Goal: Task Accomplishment & Management: Complete application form

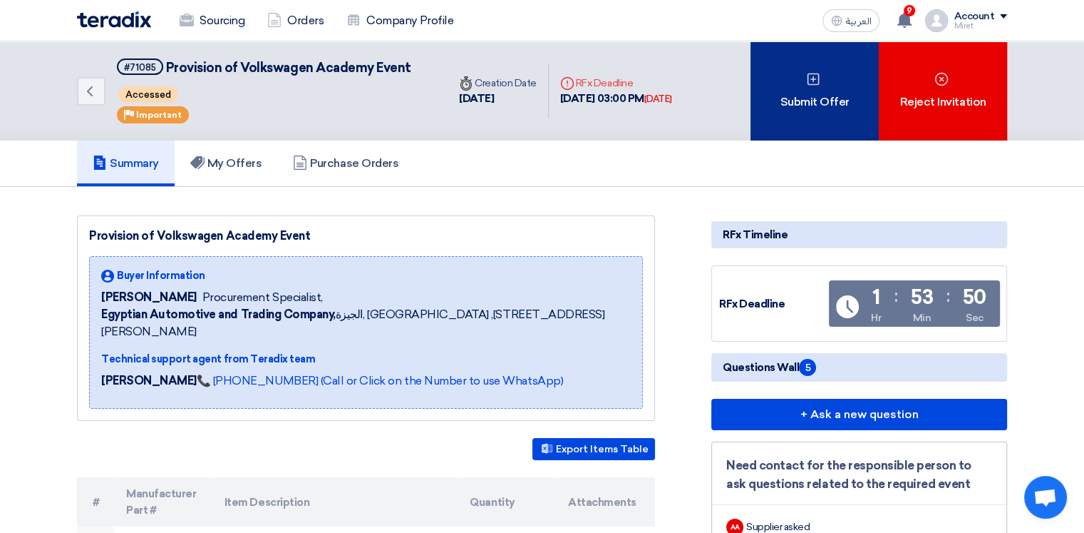
click at [816, 97] on div "Submit Offer" at bounding box center [815, 90] width 128 height 99
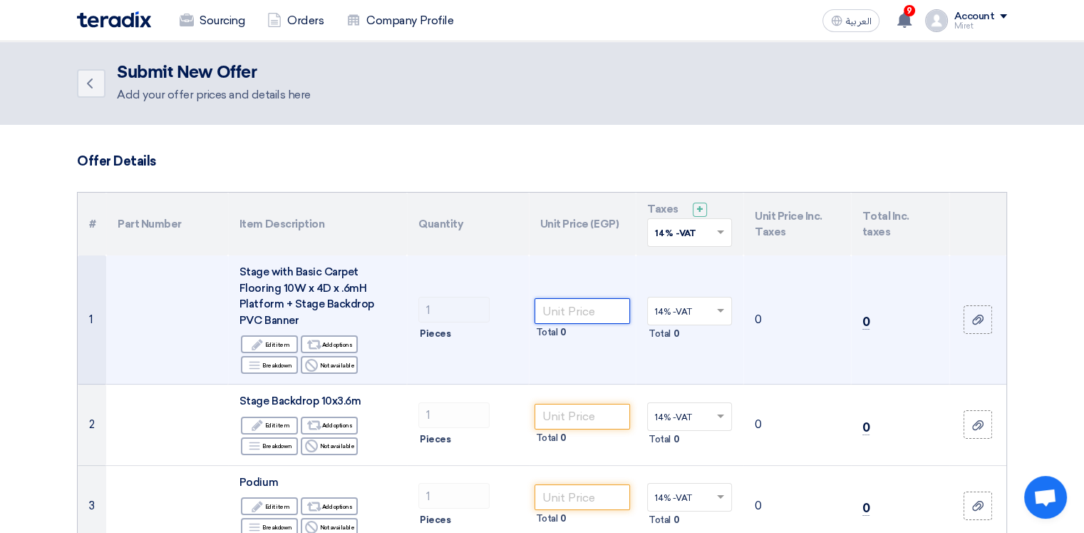
click at [556, 309] on input "number" at bounding box center [583, 311] width 96 height 26
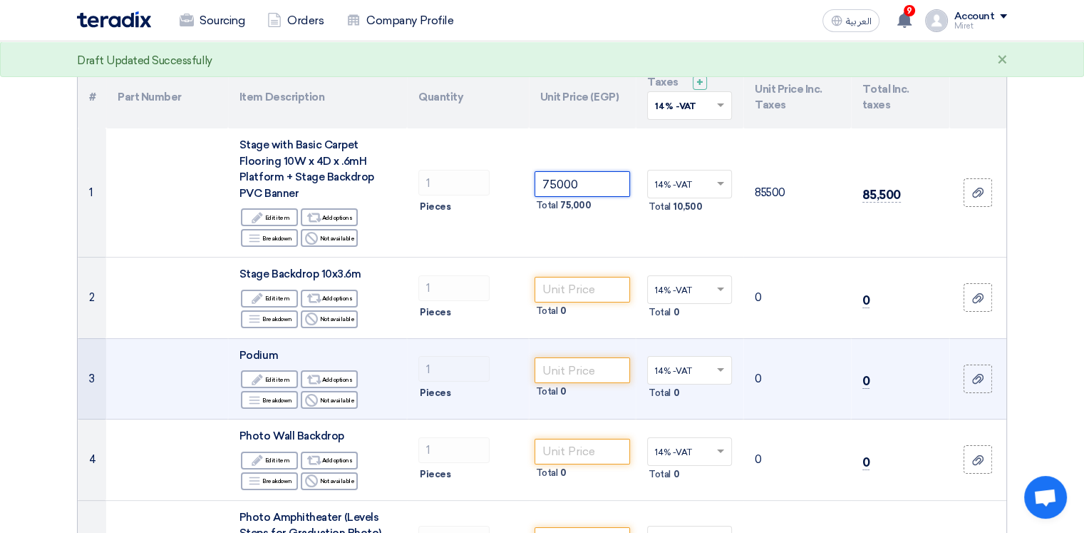
scroll to position [143, 0]
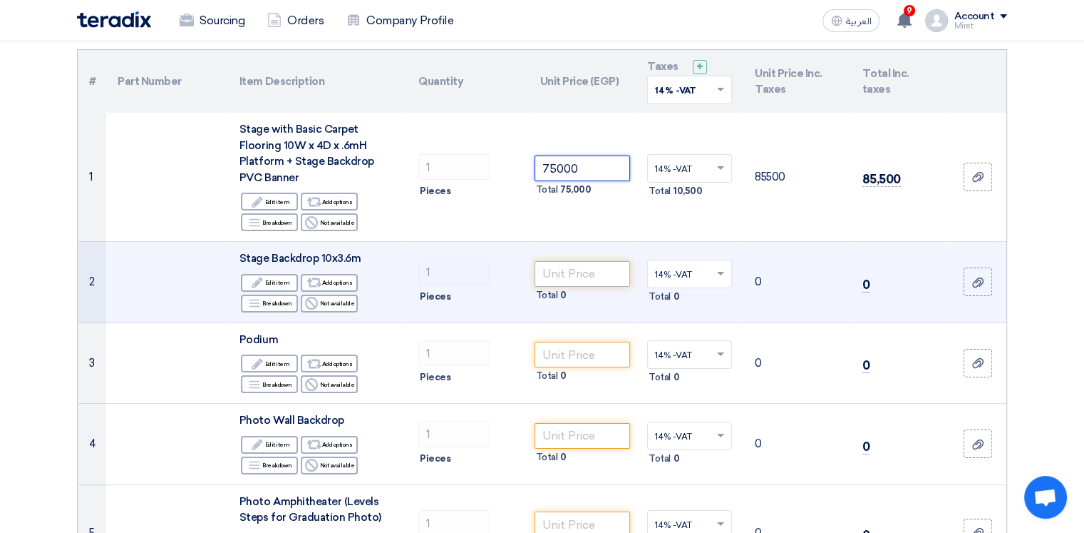
type input "75000"
click at [567, 278] on input "number" at bounding box center [583, 274] width 96 height 26
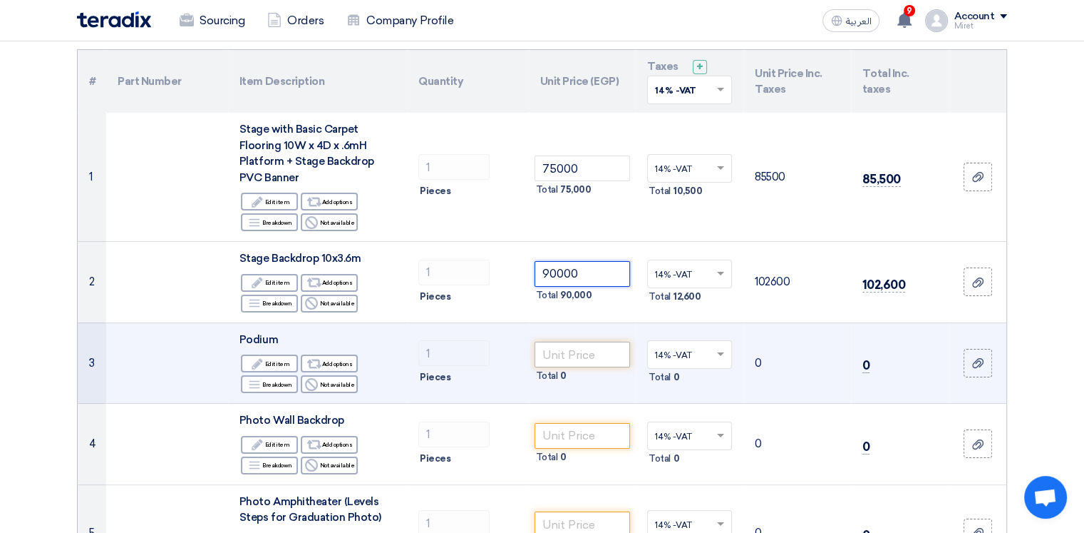
type input "90000"
click at [585, 353] on input "number" at bounding box center [583, 354] width 96 height 26
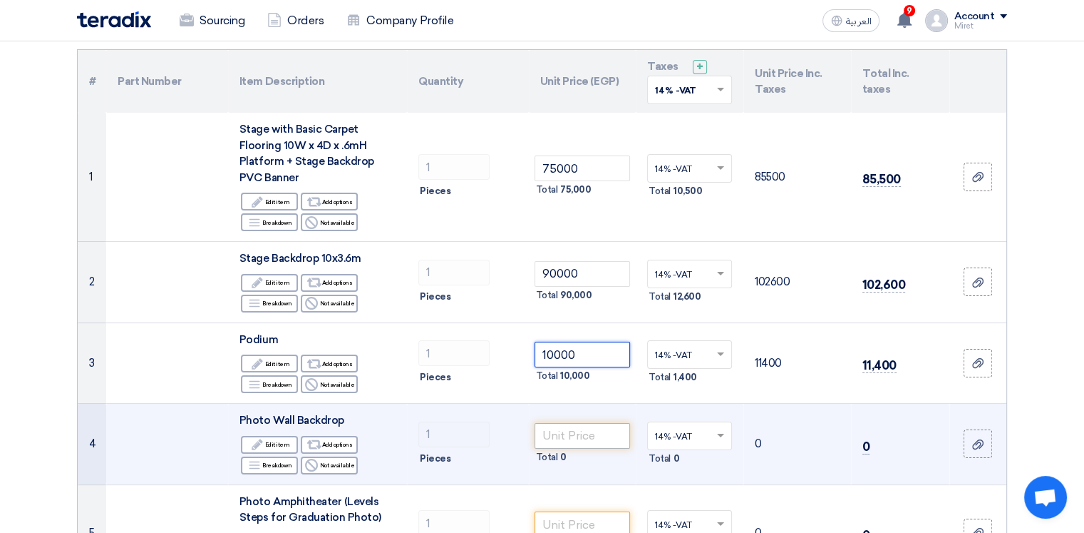
type input "10000"
click at [560, 438] on input "number" at bounding box center [583, 436] width 96 height 26
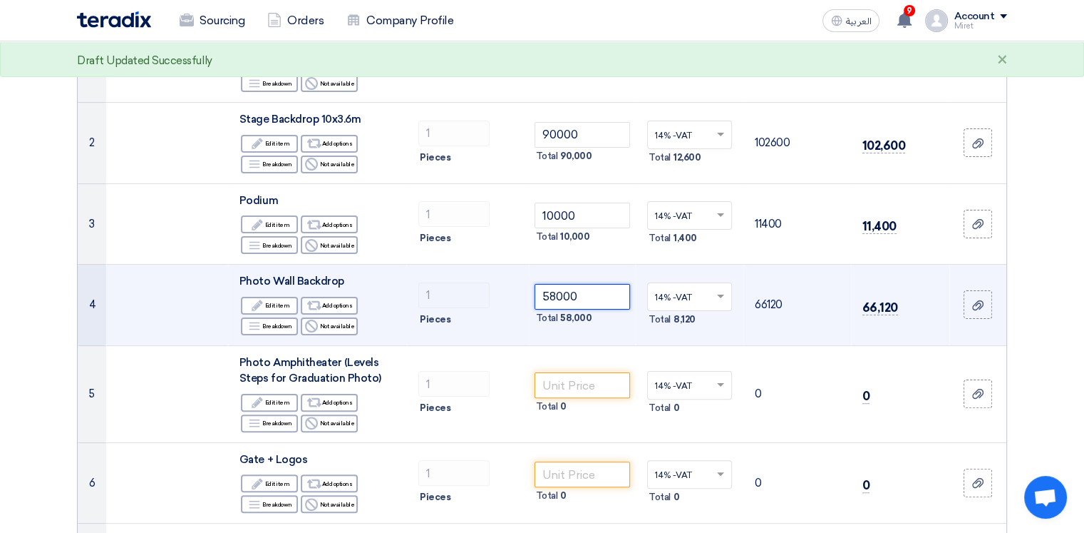
scroll to position [285, 0]
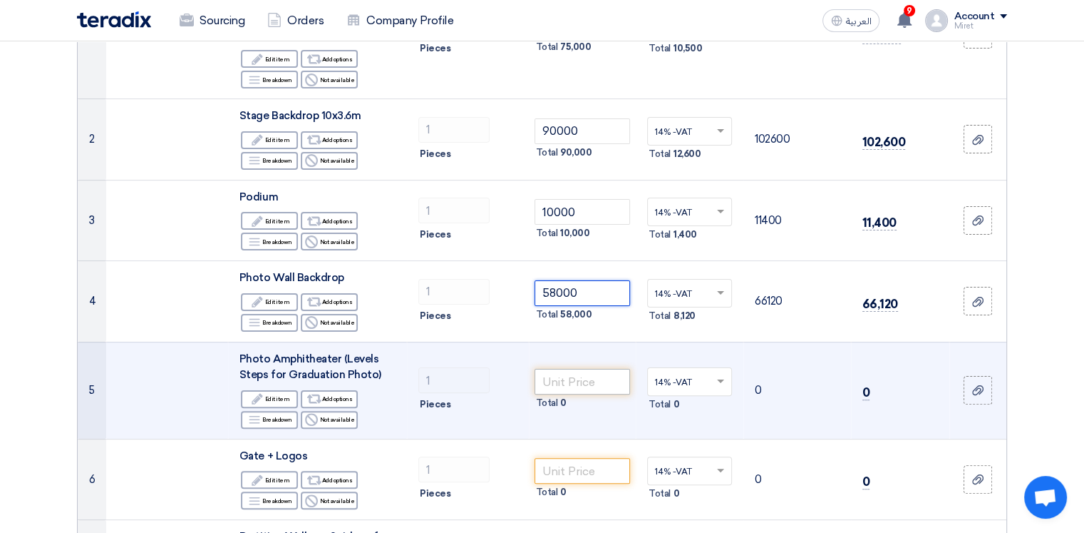
type input "58000"
click at [586, 377] on input "number" at bounding box center [583, 382] width 96 height 26
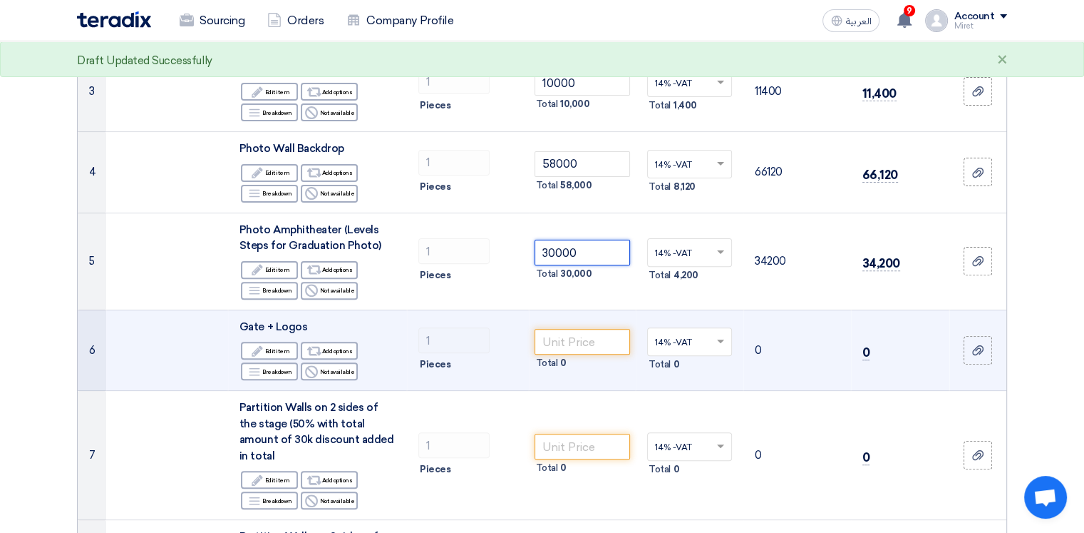
scroll to position [428, 0]
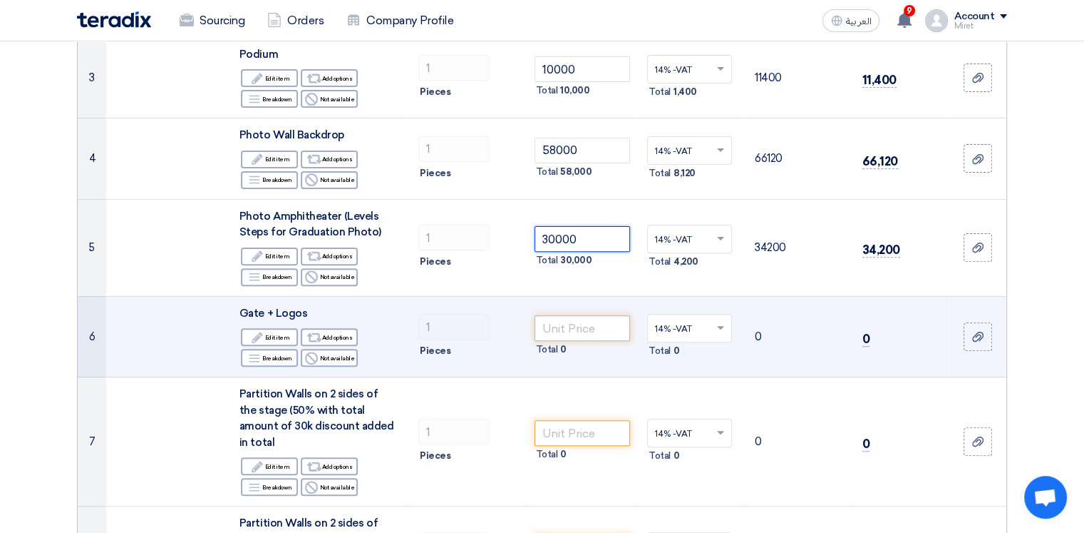
type input "30000"
drag, startPoint x: 582, startPoint y: 329, endPoint x: 615, endPoint y: 340, distance: 34.7
click at [582, 329] on input "number" at bounding box center [583, 328] width 96 height 26
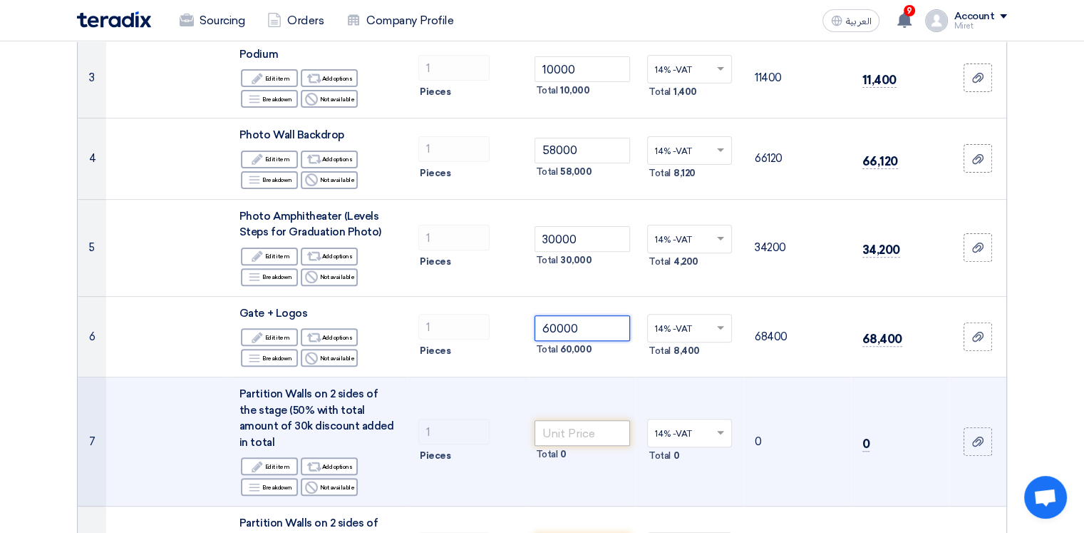
type input "60000"
click at [565, 426] on input "number" at bounding box center [583, 433] width 96 height 26
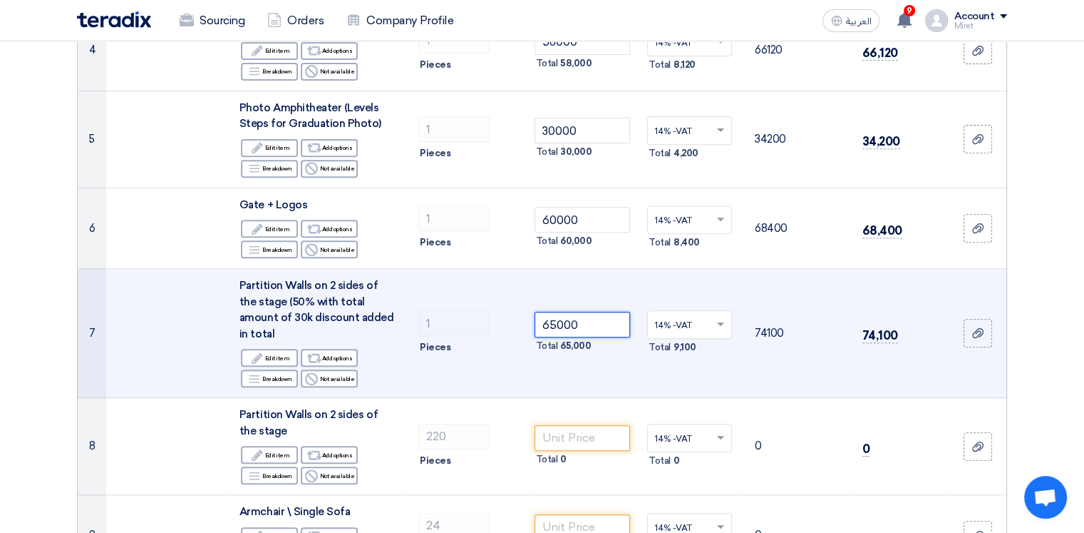
scroll to position [570, 0]
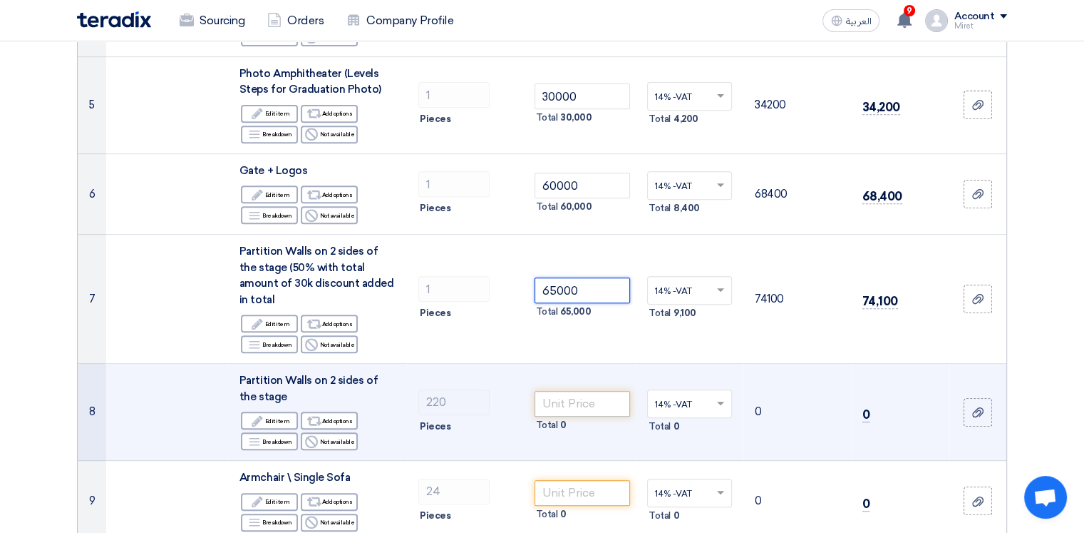
type input "65000"
click at [575, 391] on input "number" at bounding box center [583, 404] width 96 height 26
click at [577, 391] on input "number" at bounding box center [583, 404] width 96 height 26
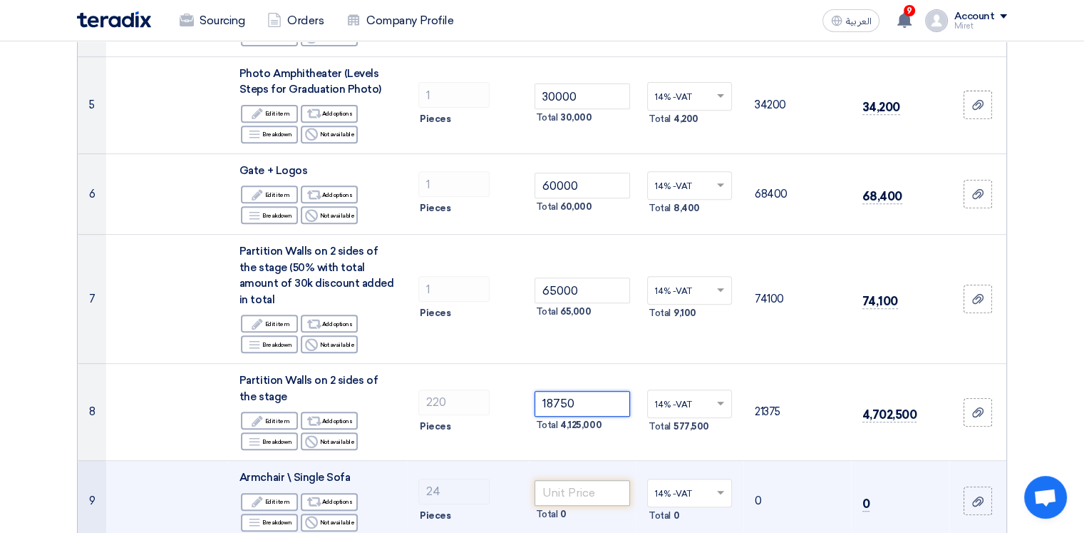
type input "18750"
click at [585, 480] on input "number" at bounding box center [583, 493] width 96 height 26
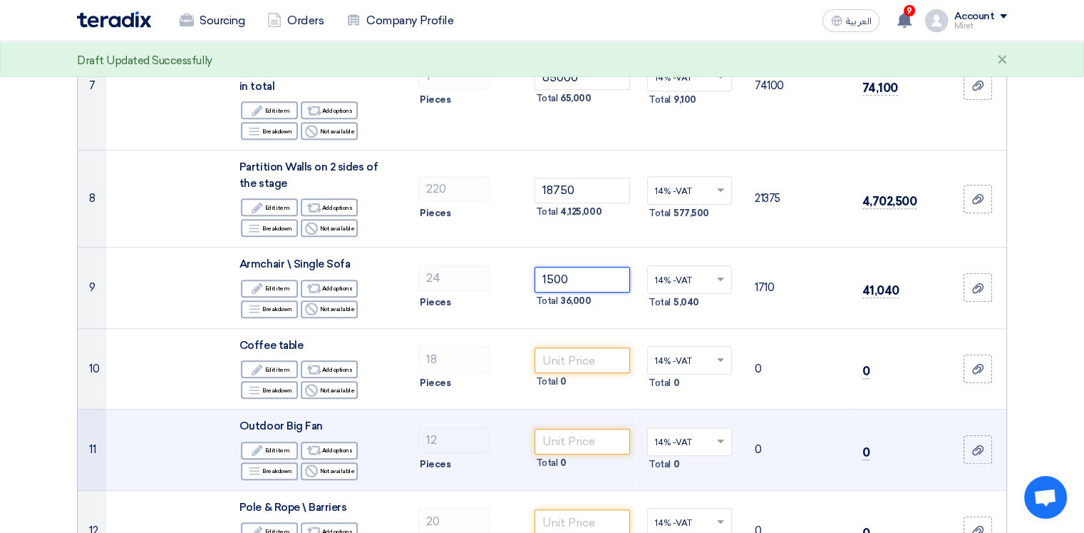
scroll to position [784, 0]
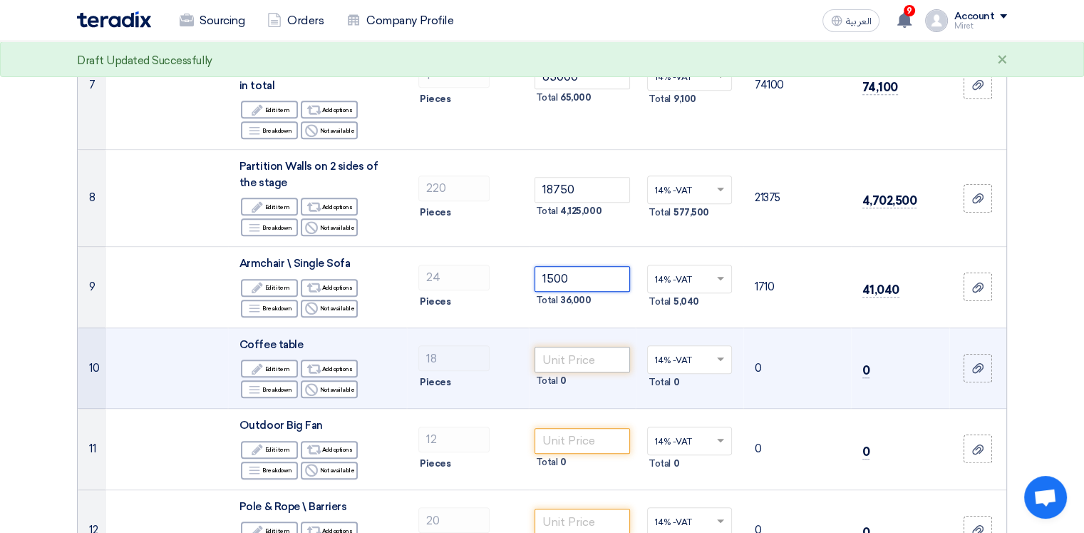
type input "1500"
click at [592, 347] on input "number" at bounding box center [583, 359] width 96 height 26
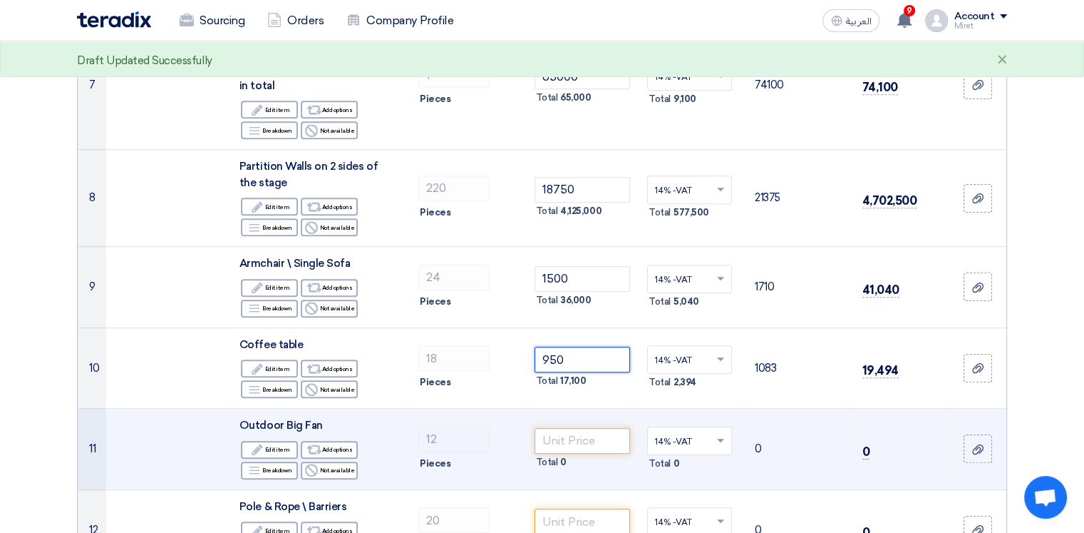
type input "950"
click at [555, 428] on input "number" at bounding box center [583, 441] width 96 height 26
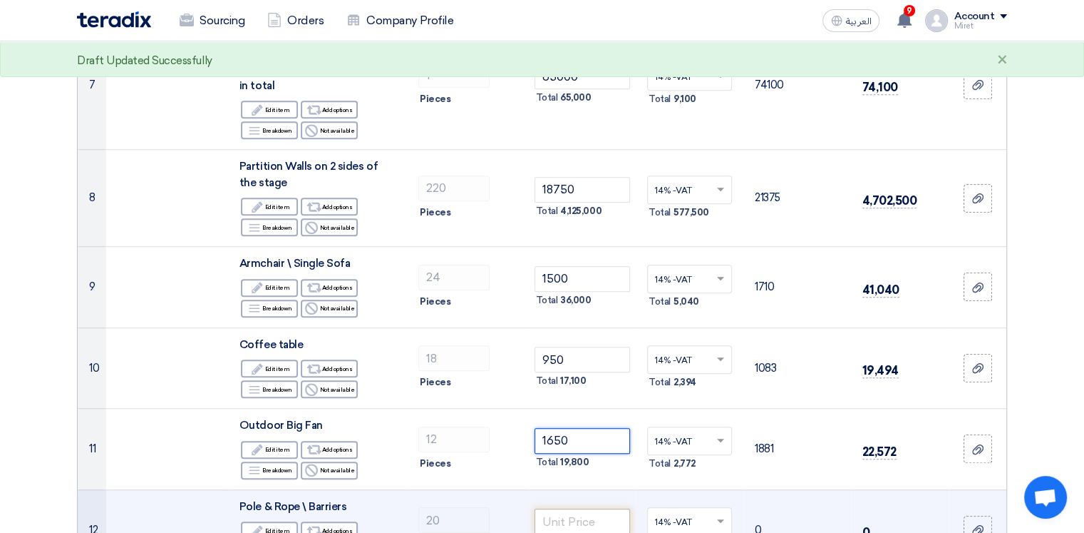
type input "1650"
click at [570, 508] on input "number" at bounding box center [583, 521] width 96 height 26
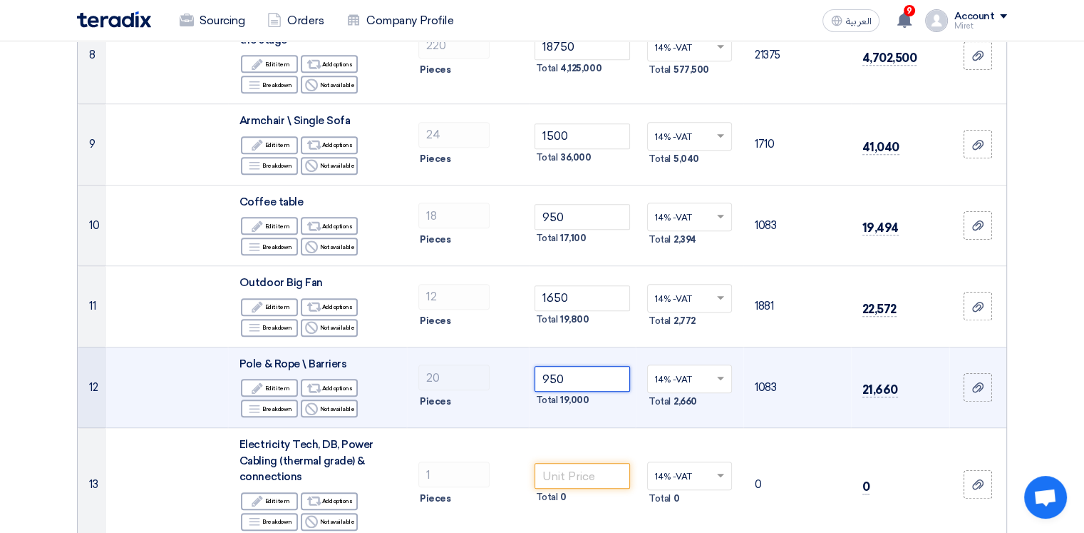
scroll to position [998, 0]
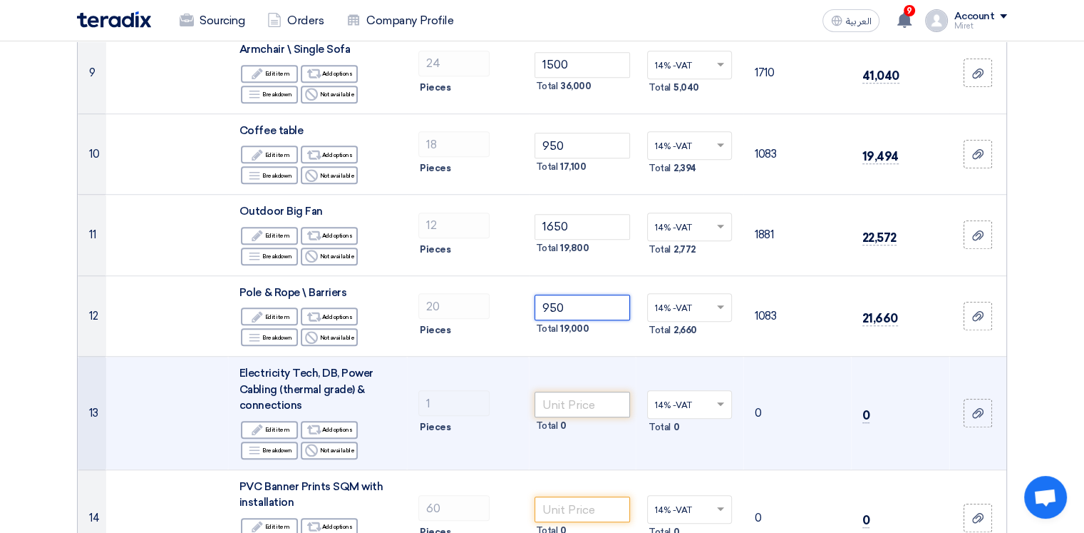
type input "950"
click at [581, 391] on input "number" at bounding box center [583, 404] width 96 height 26
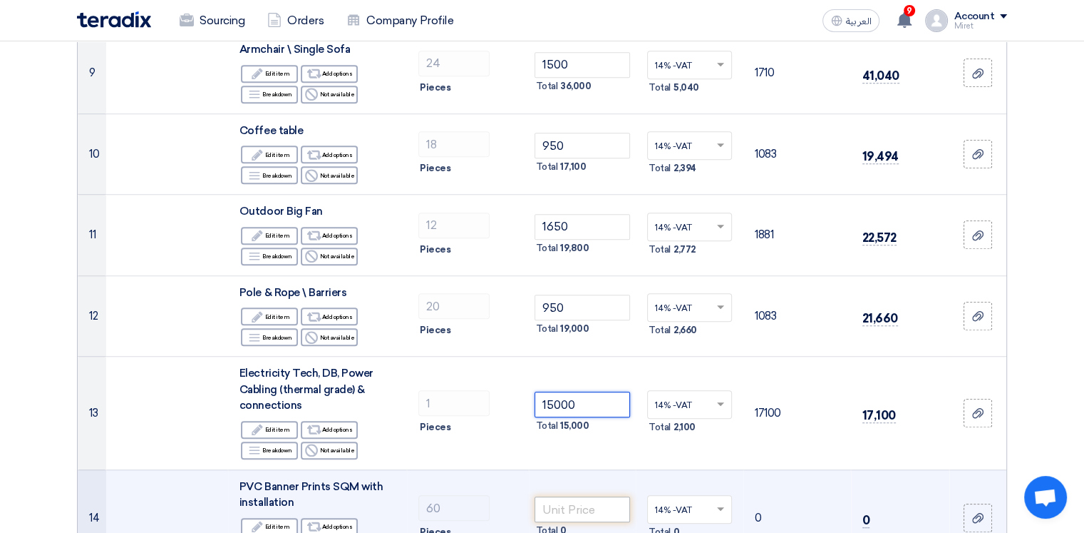
type input "15000"
click at [568, 496] on input "number" at bounding box center [583, 509] width 96 height 26
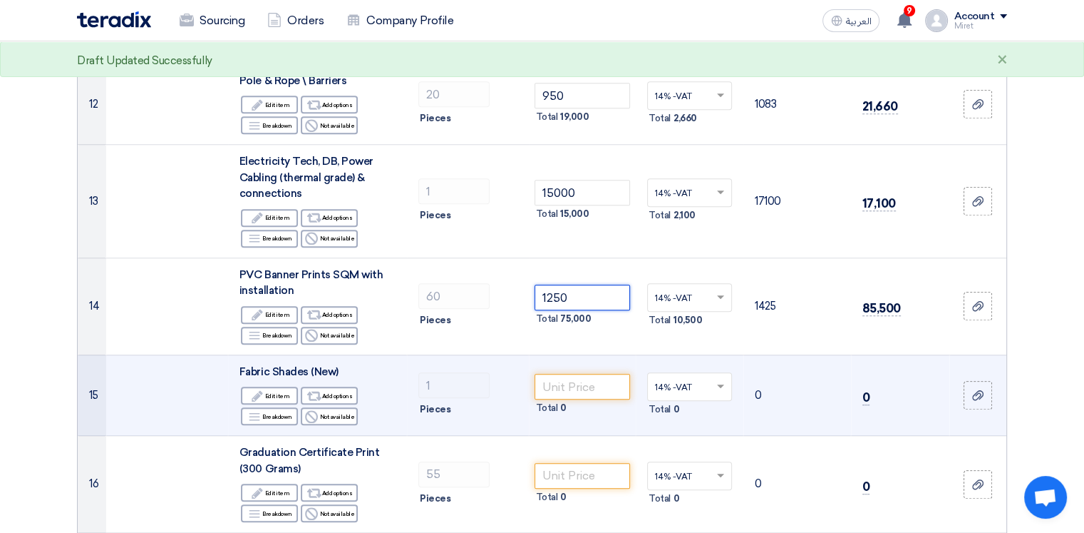
scroll to position [1212, 0]
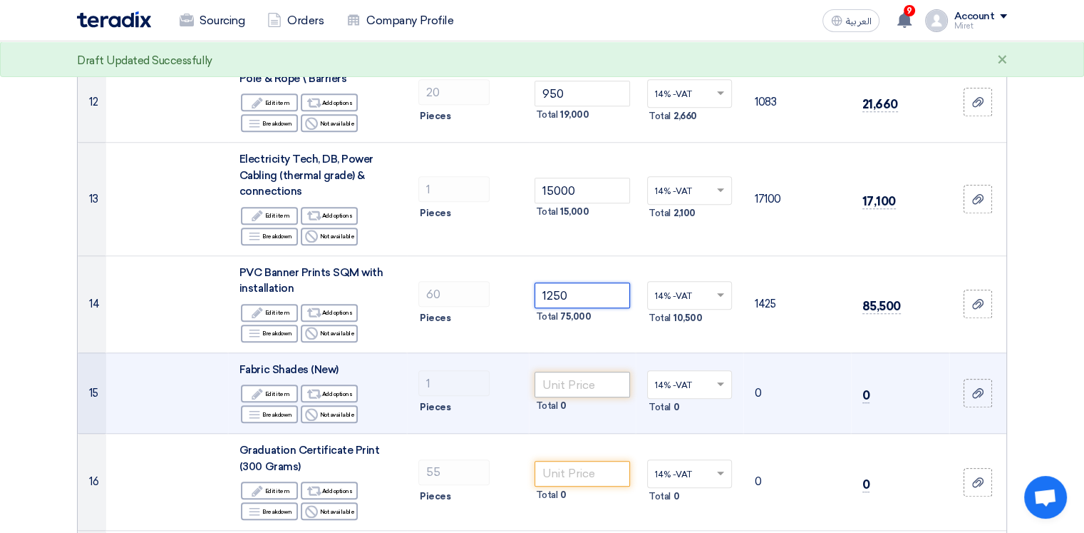
type input "1250"
click at [582, 371] on input "number" at bounding box center [583, 384] width 96 height 26
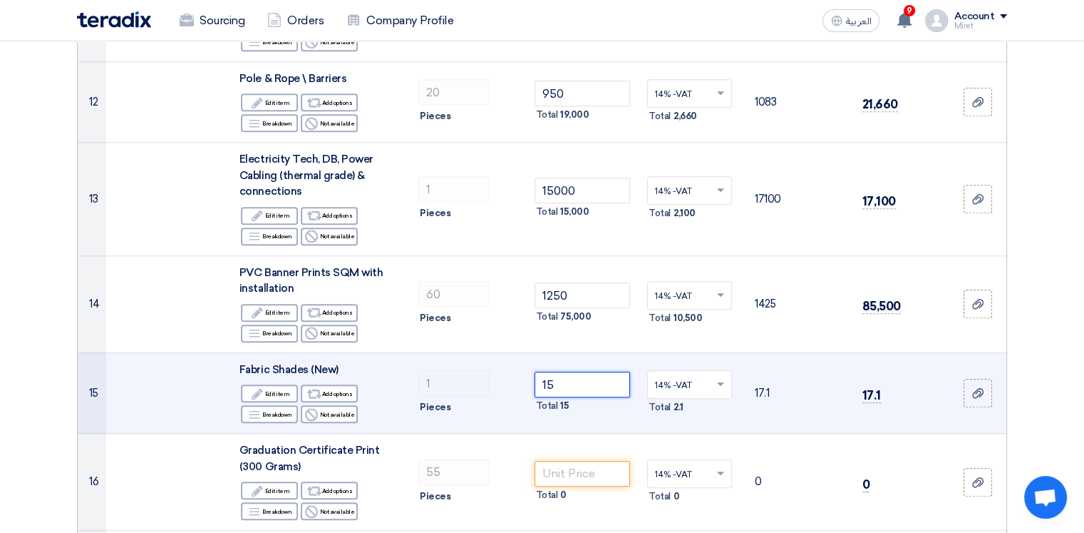
type input "1"
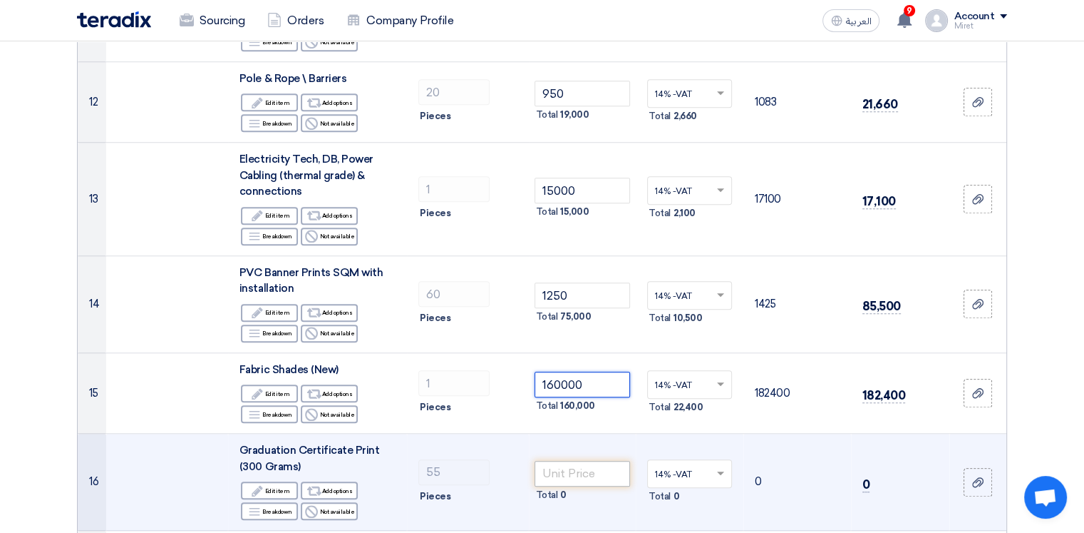
type input "160000"
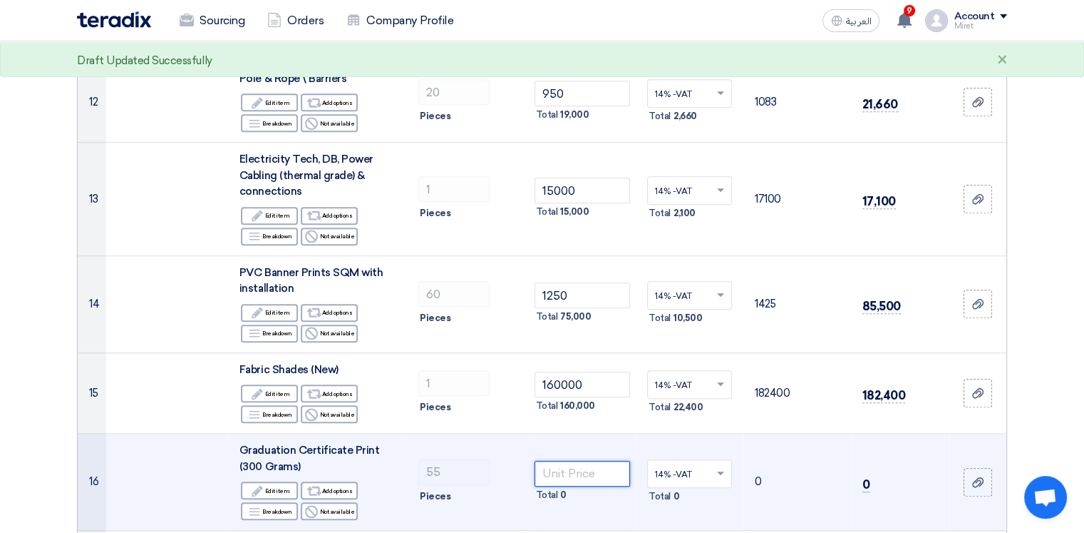
click at [570, 461] on input "number" at bounding box center [583, 474] width 96 height 26
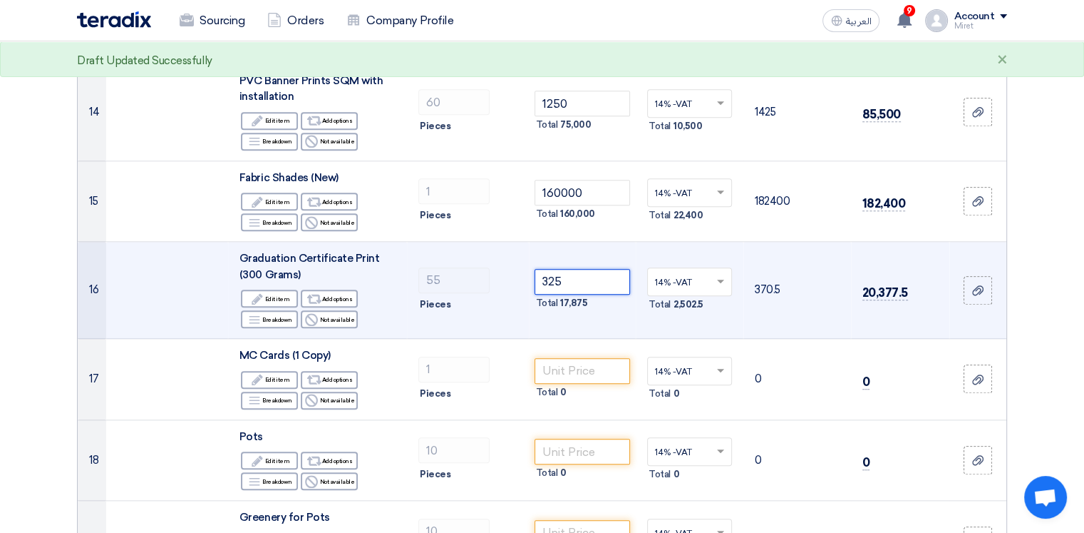
scroll to position [1426, 0]
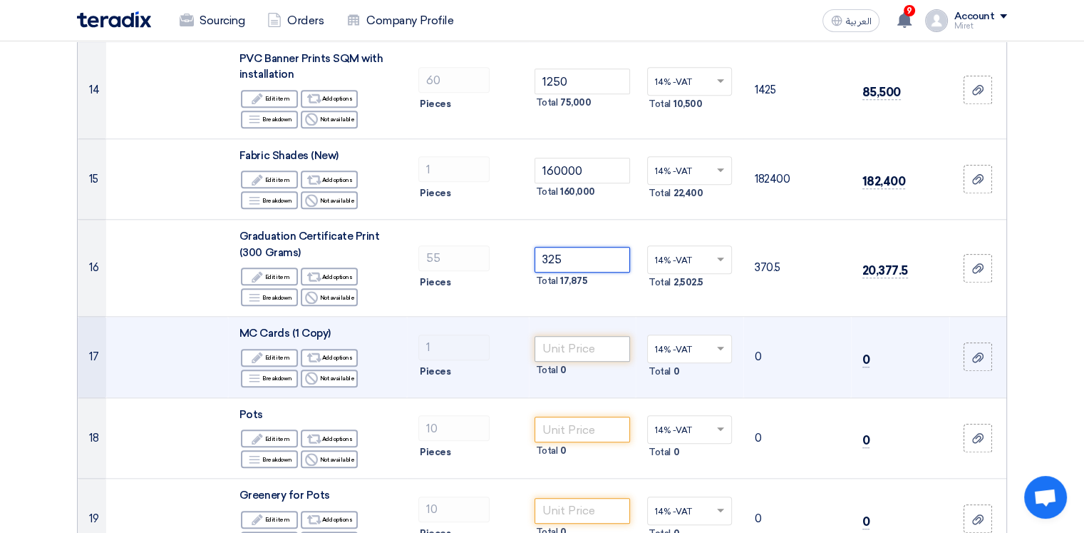
type input "325"
click at [573, 336] on input "number" at bounding box center [583, 349] width 96 height 26
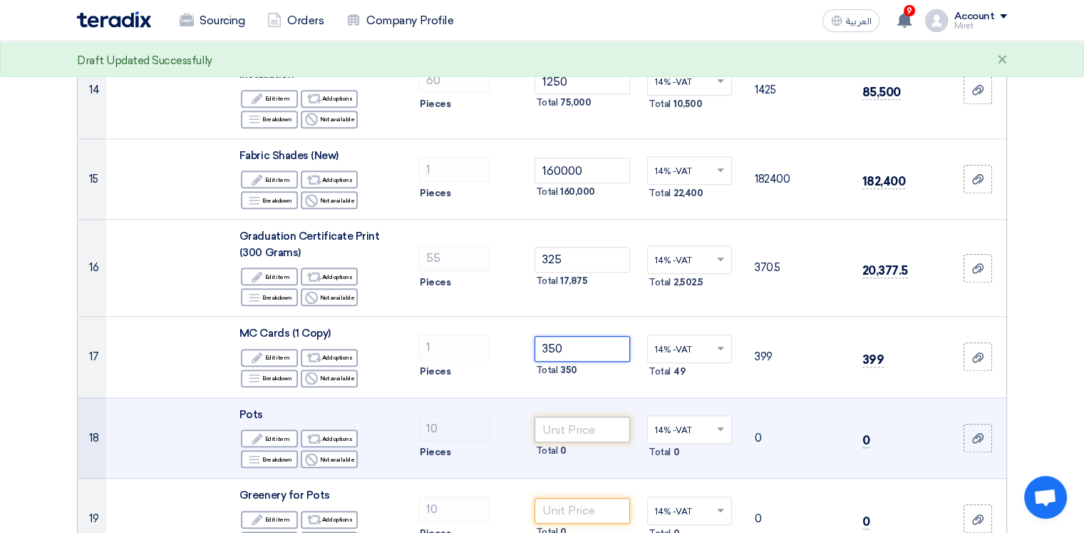
type input "350"
drag, startPoint x: 570, startPoint y: 403, endPoint x: 620, endPoint y: 423, distance: 53.1
click at [570, 416] on input "number" at bounding box center [583, 429] width 96 height 26
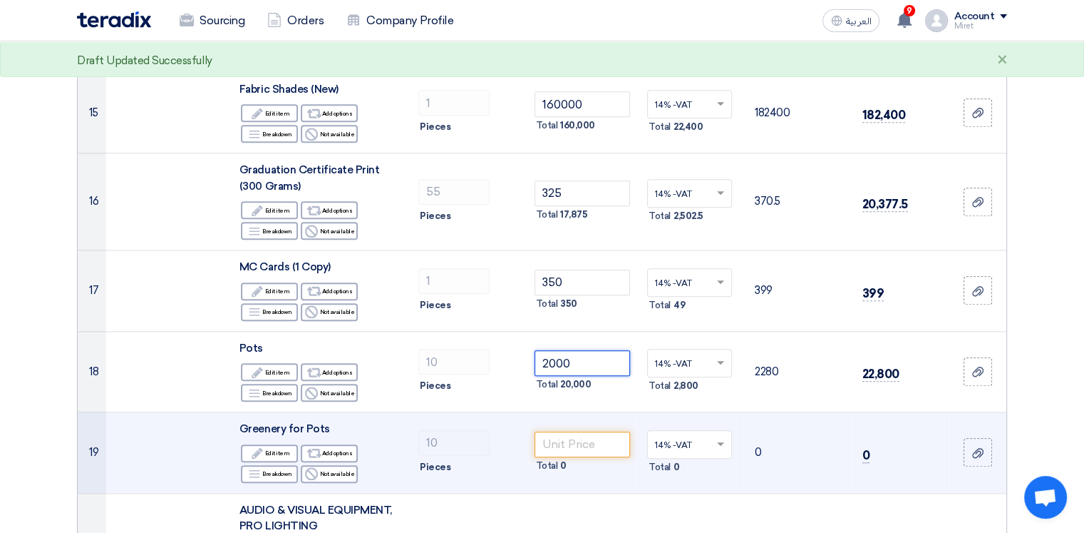
scroll to position [1568, 0]
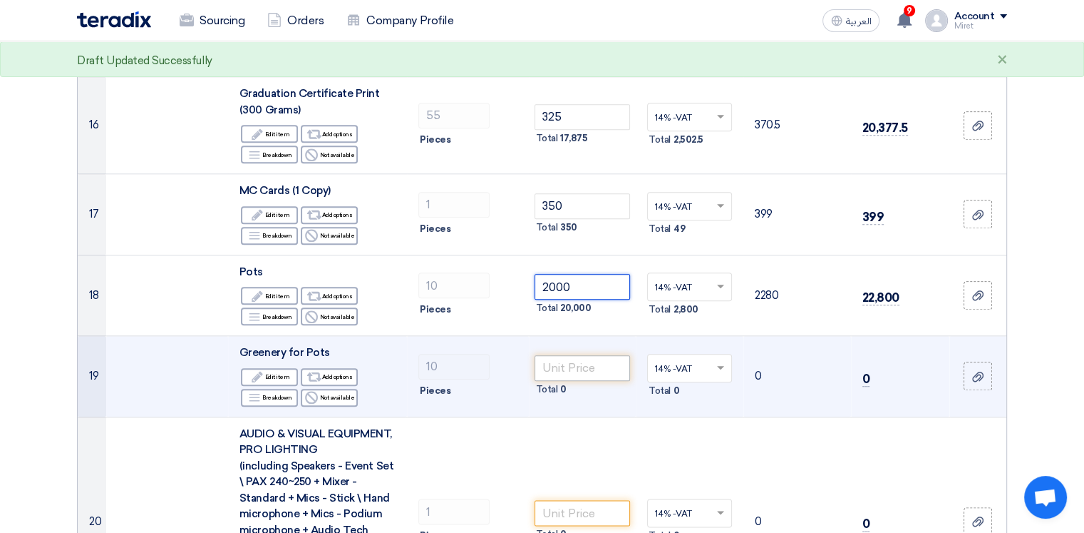
type input "2000"
click at [566, 355] on input "number" at bounding box center [583, 368] width 96 height 26
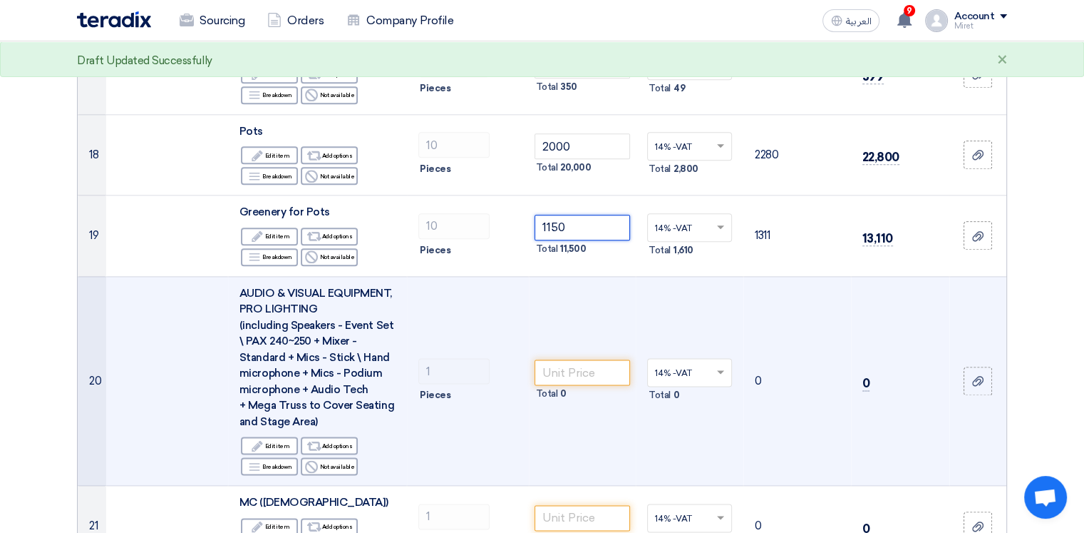
scroll to position [1711, 0]
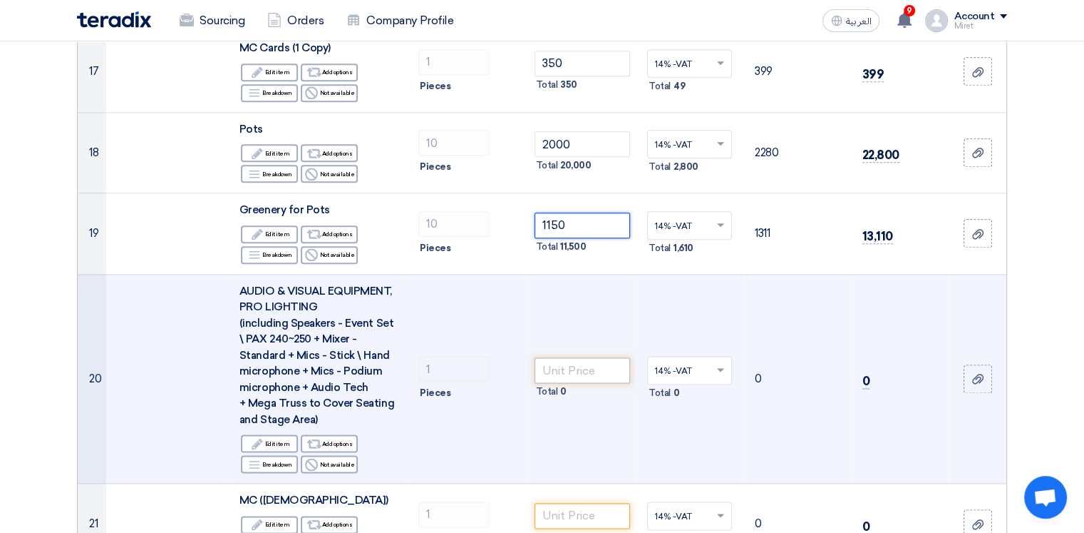
type input "1150"
click at [576, 357] on input "number" at bounding box center [583, 370] width 96 height 26
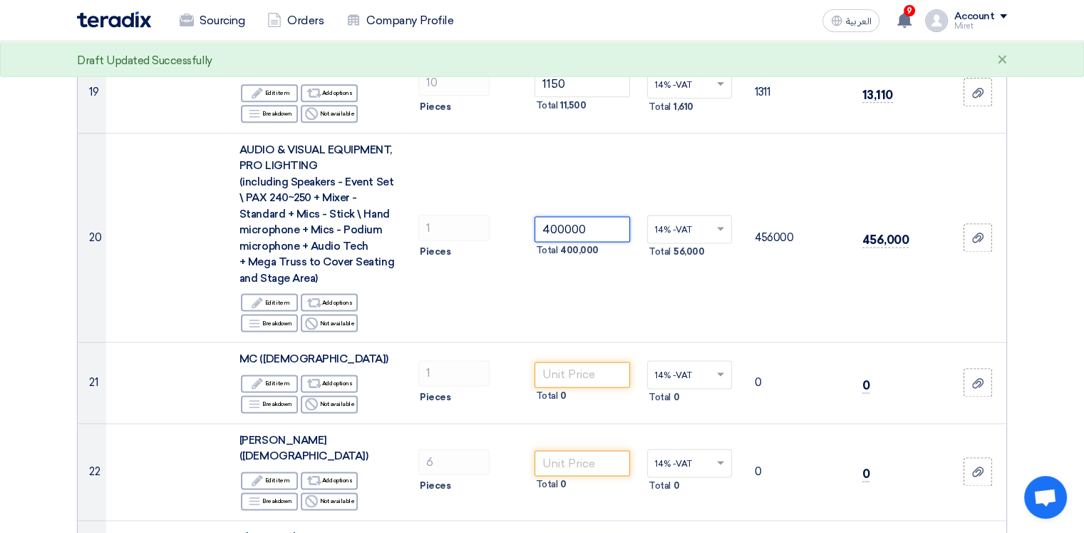
scroll to position [1854, 0]
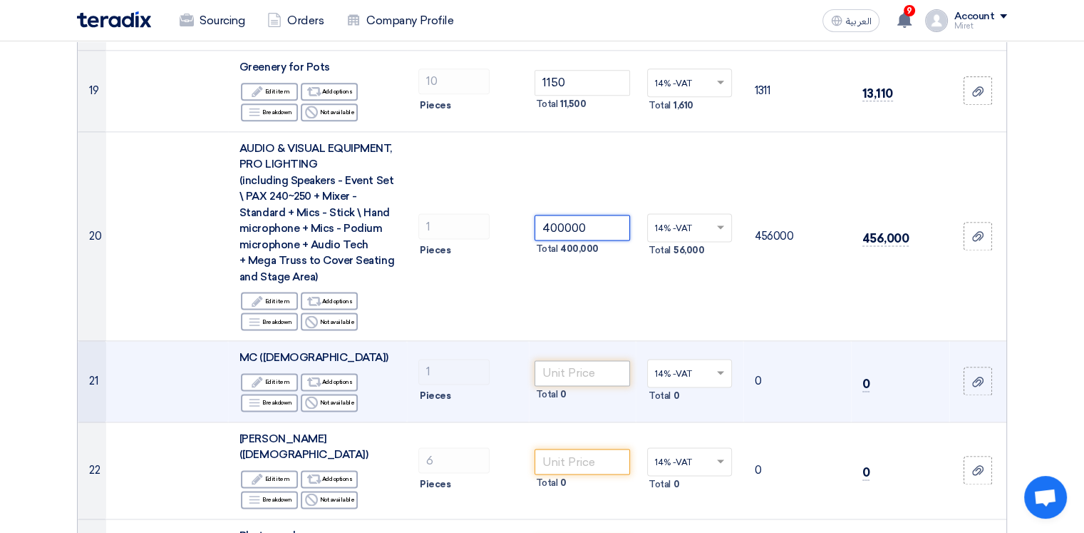
type input "400000"
click at [583, 360] on input "number" at bounding box center [583, 373] width 96 height 26
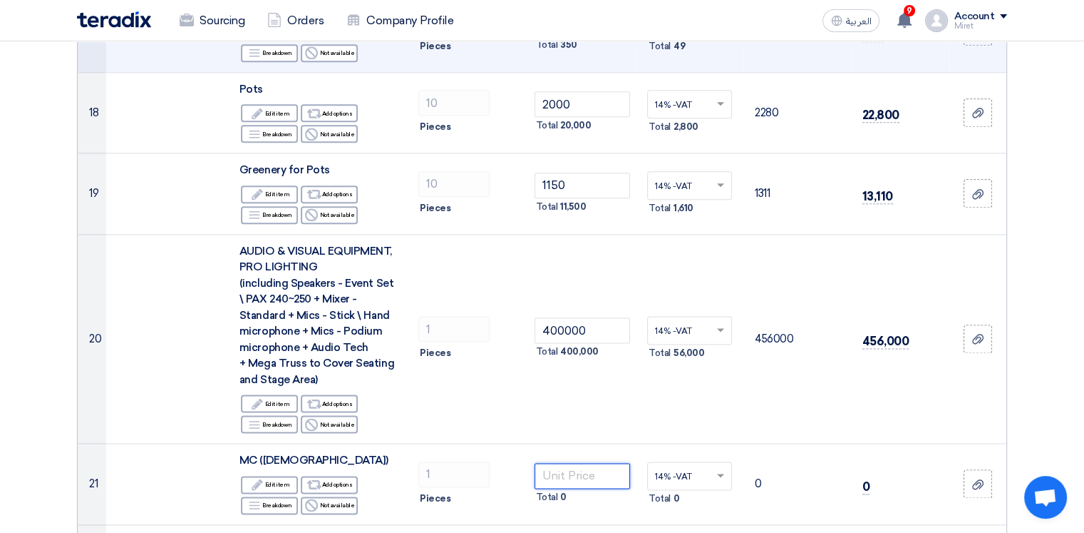
scroll to position [1782, 0]
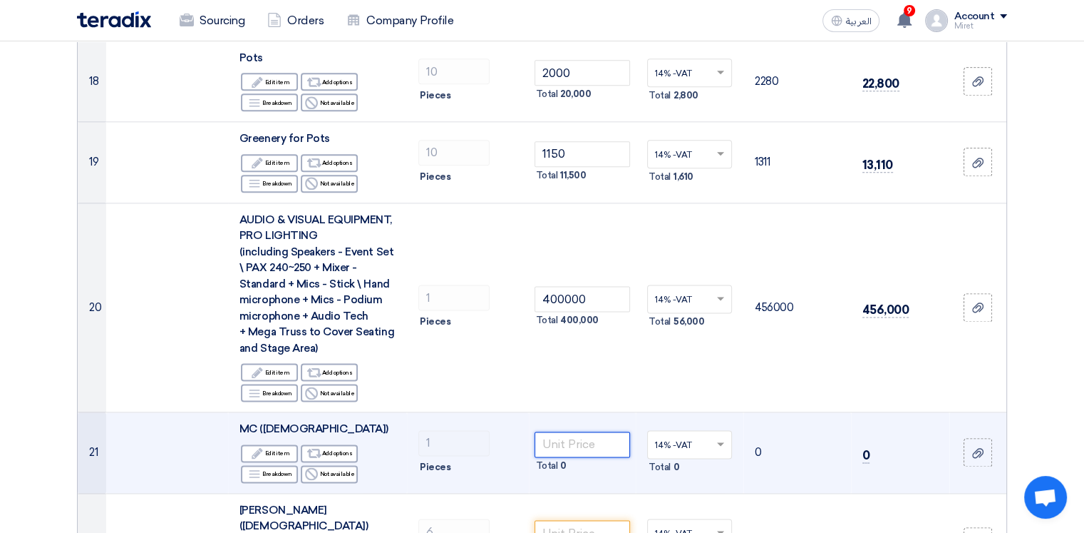
click at [593, 431] on input "number" at bounding box center [583, 444] width 96 height 26
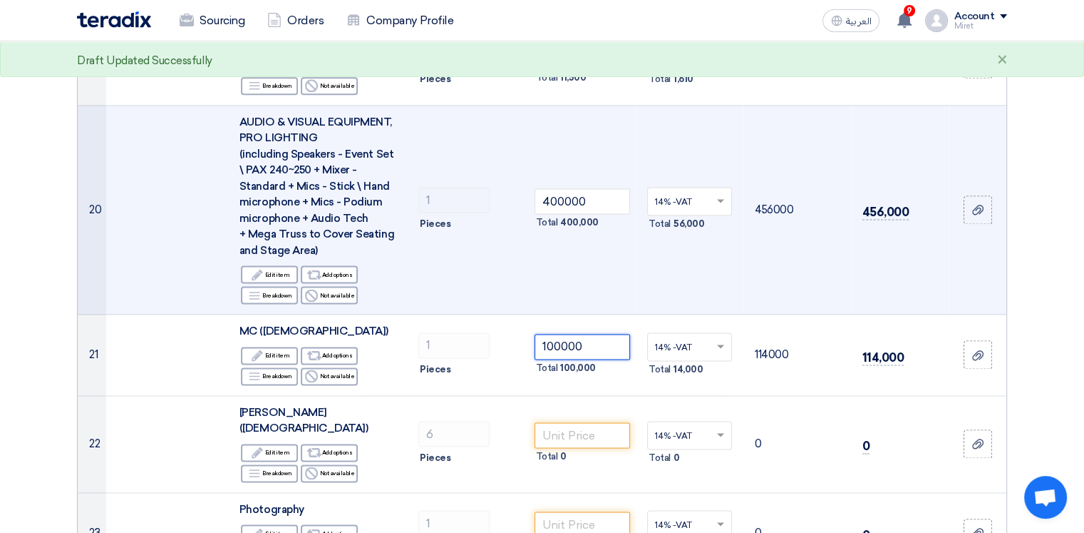
scroll to position [1925, 0]
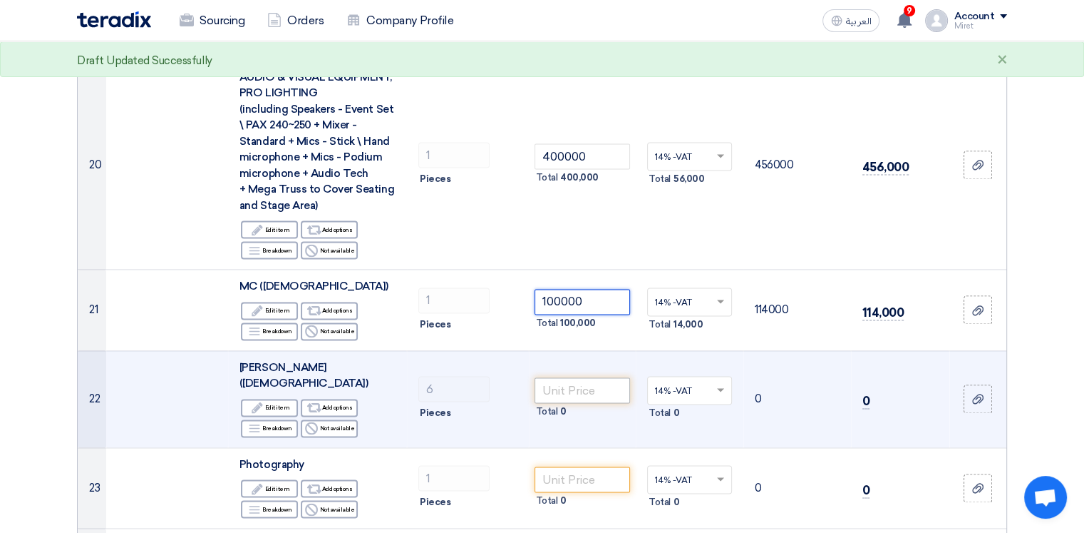
type input "100000"
click at [579, 377] on input "number" at bounding box center [583, 390] width 96 height 26
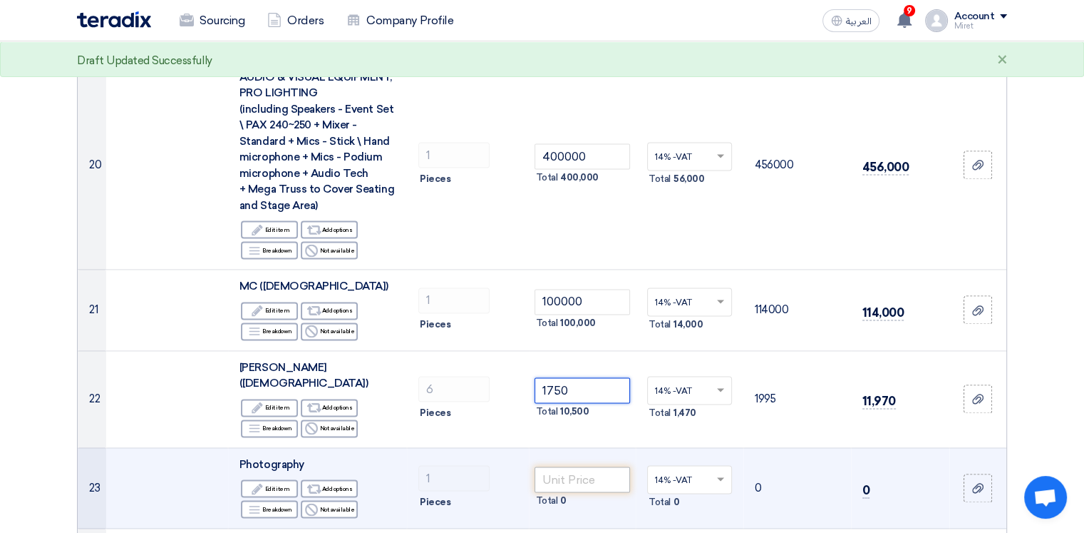
type input "1750"
drag, startPoint x: 592, startPoint y: 443, endPoint x: 599, endPoint y: 448, distance: 7.7
click at [592, 466] on input "number" at bounding box center [583, 479] width 96 height 26
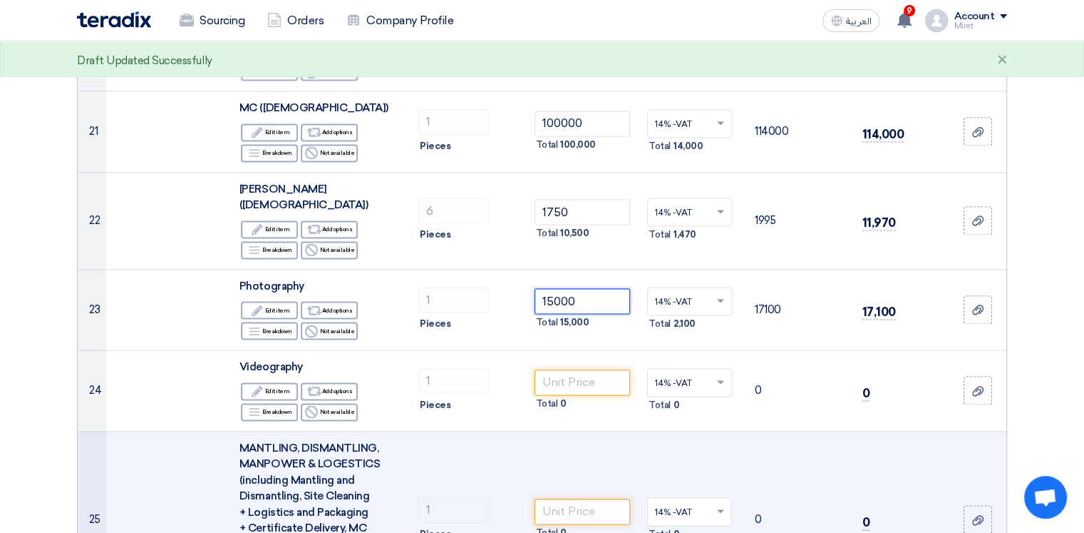
scroll to position [2139, 0]
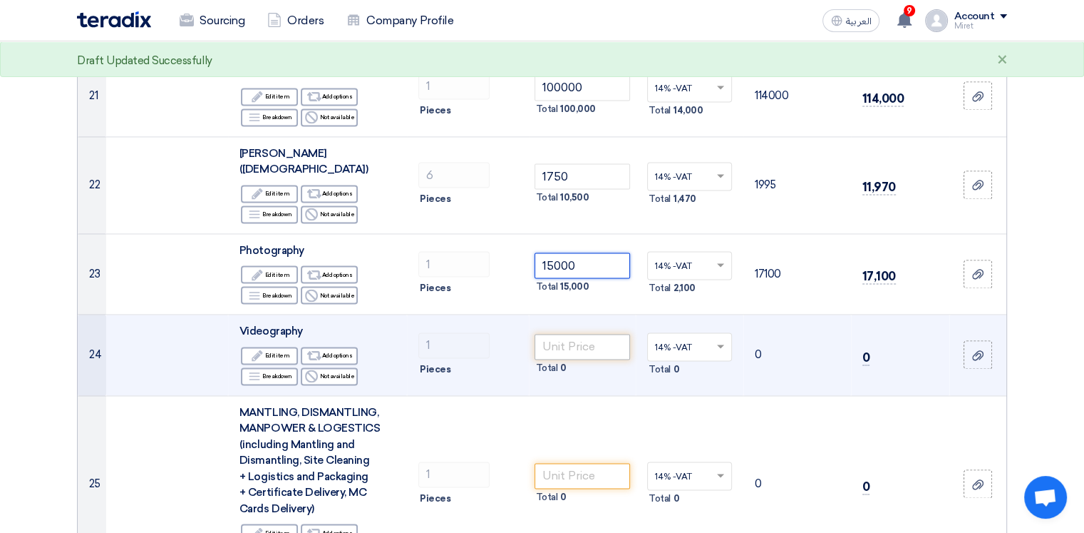
type input "15000"
click at [590, 334] on input "number" at bounding box center [583, 347] width 96 height 26
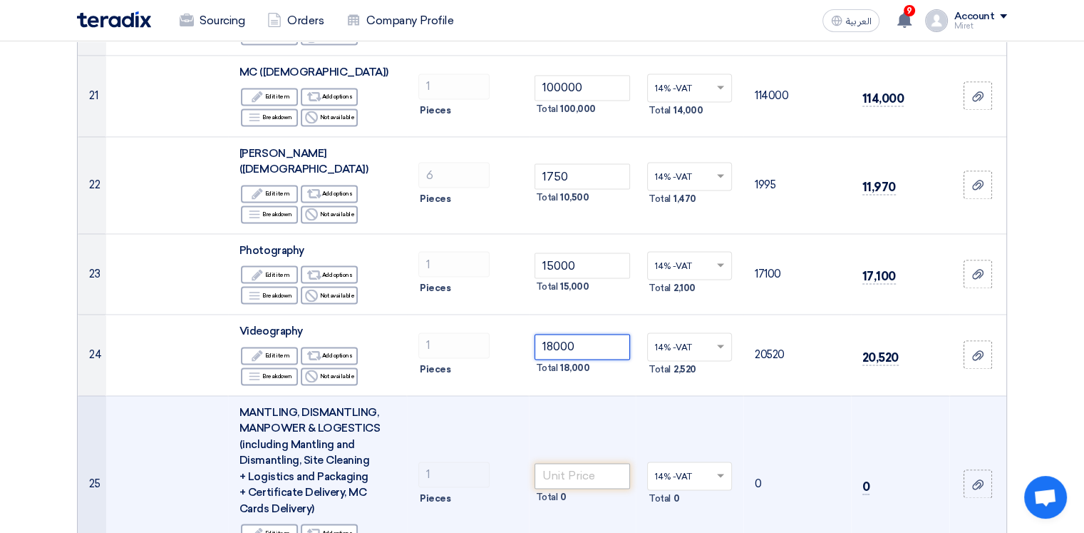
type input "18000"
click at [582, 463] on input "number" at bounding box center [583, 476] width 96 height 26
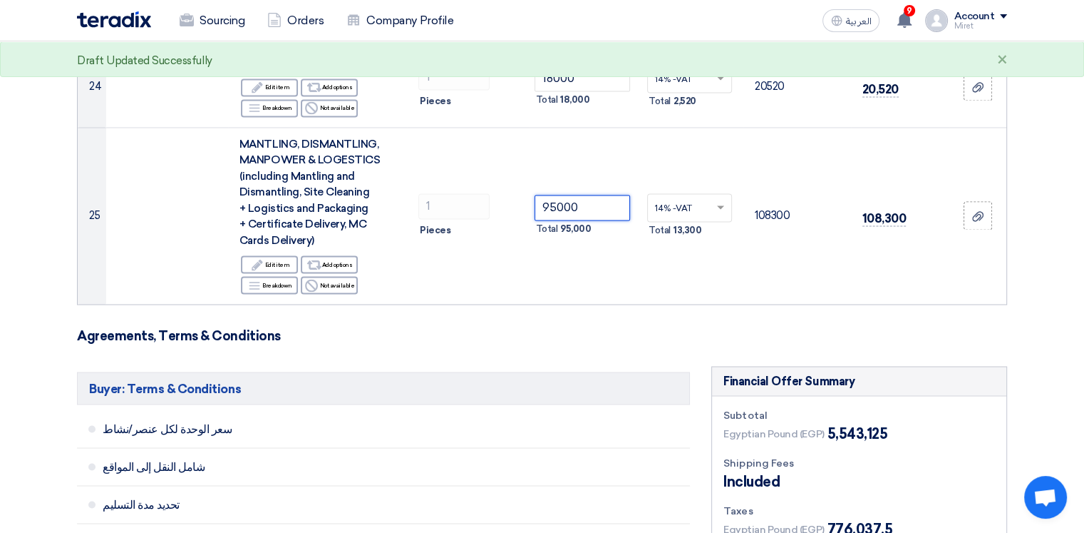
scroll to position [2424, 0]
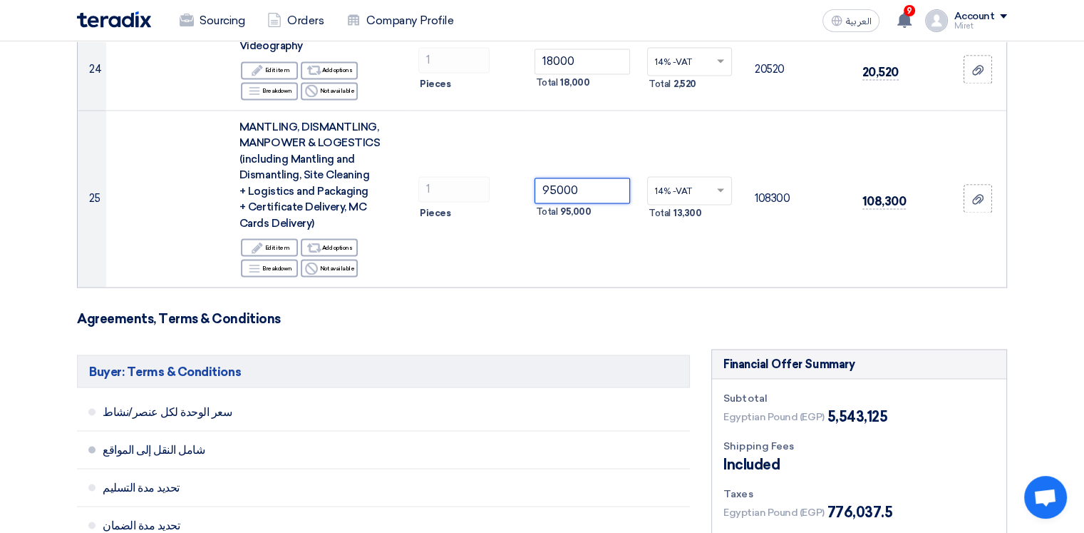
type input "95000"
click at [576, 431] on li "شامل النقل إلى المواقع" at bounding box center [383, 450] width 613 height 38
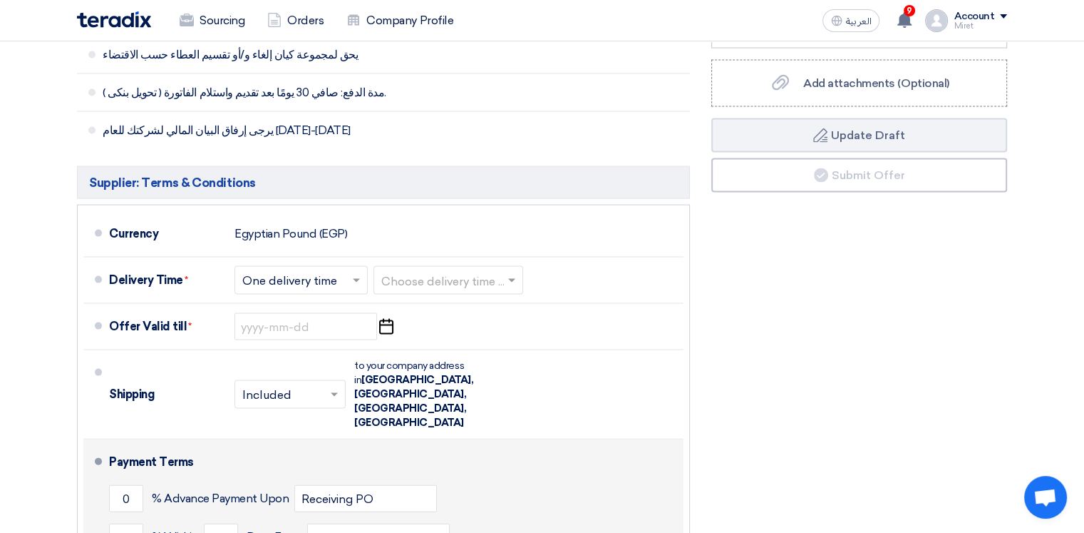
scroll to position [2994, 0]
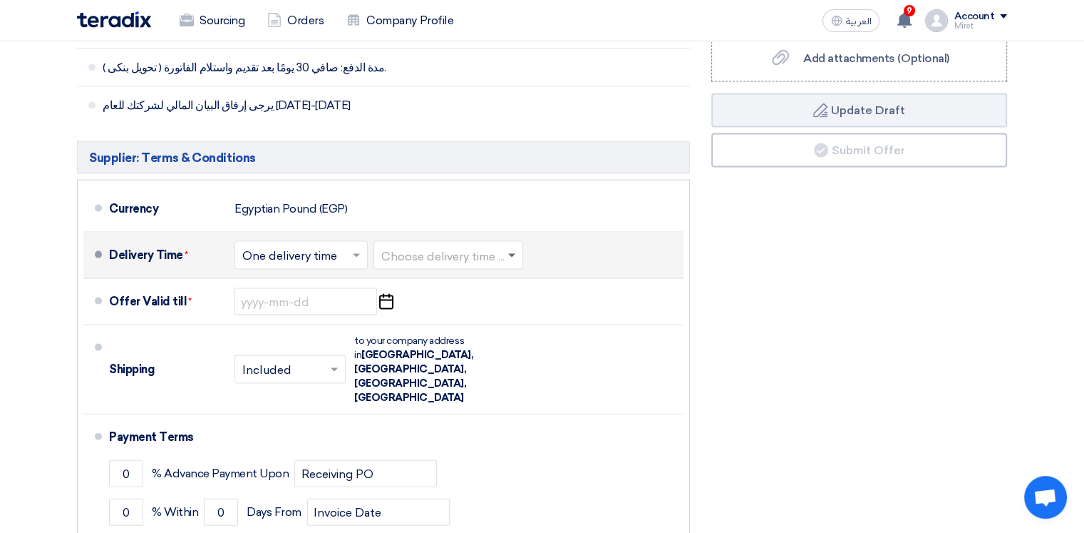
click at [516, 248] on span at bounding box center [514, 255] width 18 height 14
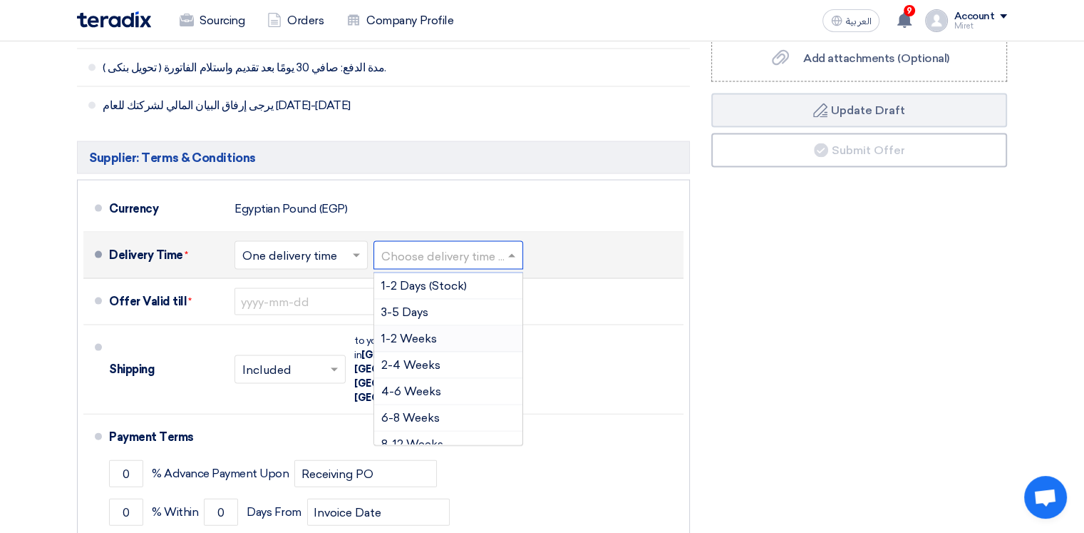
click at [446, 326] on div "1-2 Weeks" at bounding box center [448, 339] width 148 height 26
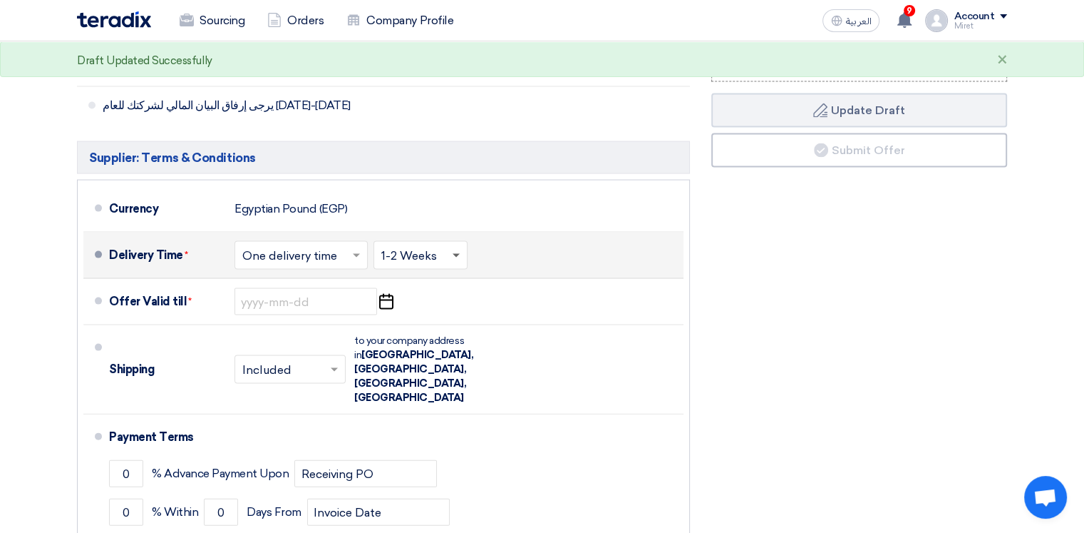
click at [457, 254] on span at bounding box center [456, 256] width 7 height 5
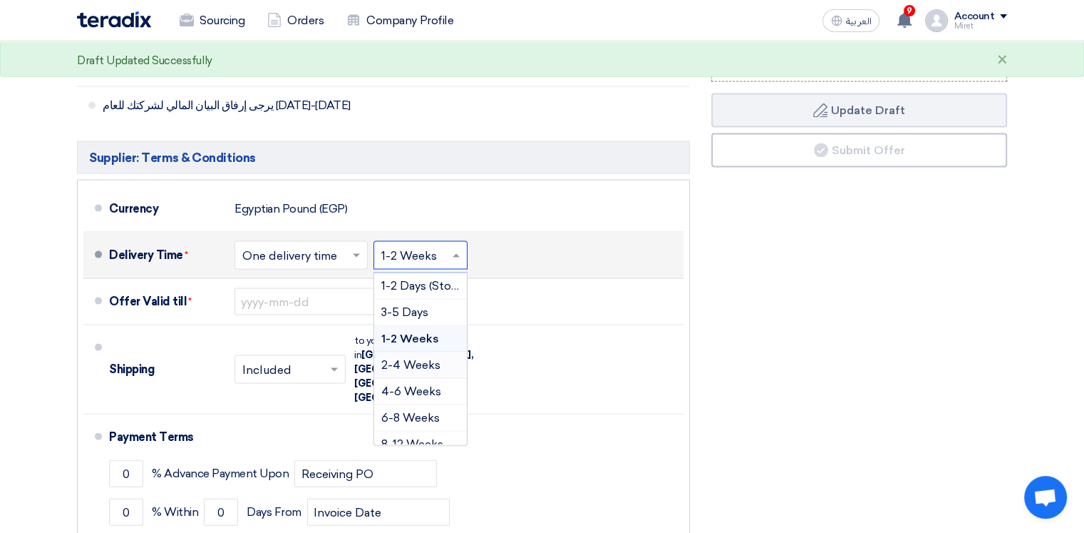
click at [415, 358] on span "2-4 Weeks" at bounding box center [410, 365] width 59 height 14
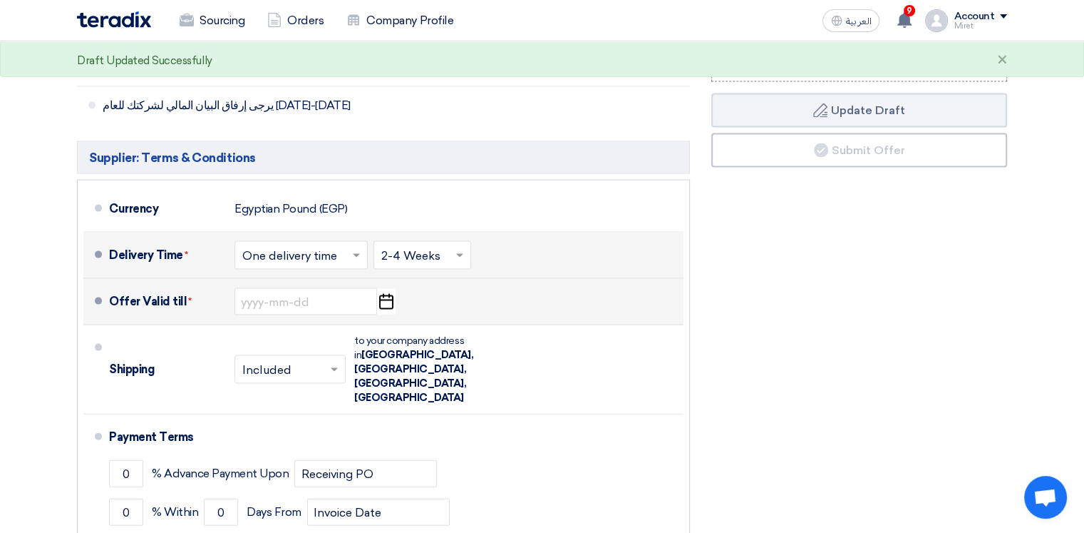
click at [386, 289] on icon "Pick a date" at bounding box center [385, 302] width 19 height 26
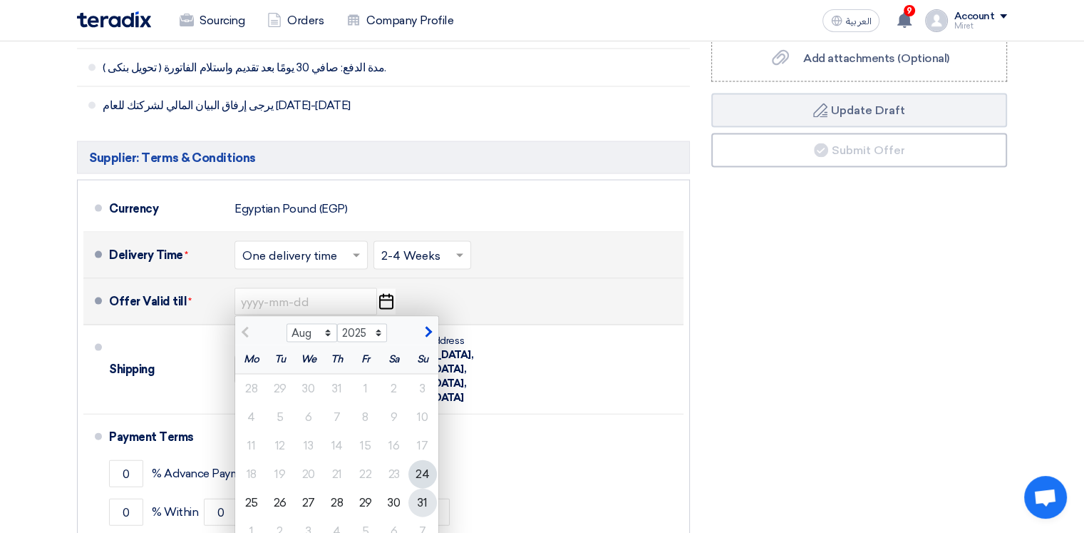
click at [423, 488] on div "31" at bounding box center [422, 502] width 29 height 29
type input "[DATE]"
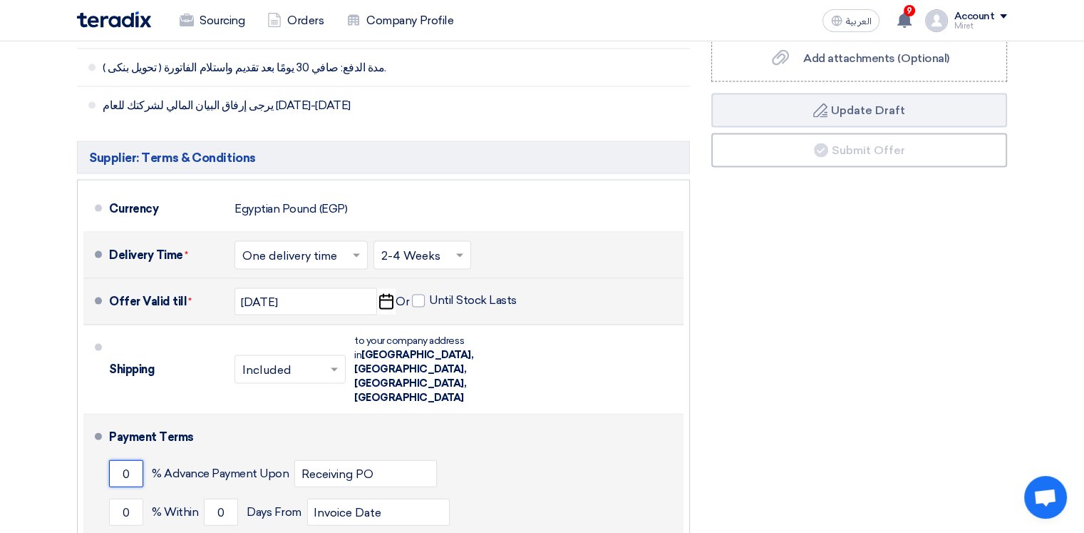
drag, startPoint x: 132, startPoint y: 392, endPoint x: 110, endPoint y: 392, distance: 21.4
click at [111, 460] on input "0" at bounding box center [126, 473] width 34 height 27
type input "50"
click at [113, 498] on input "0" at bounding box center [126, 511] width 34 height 27
type input "50"
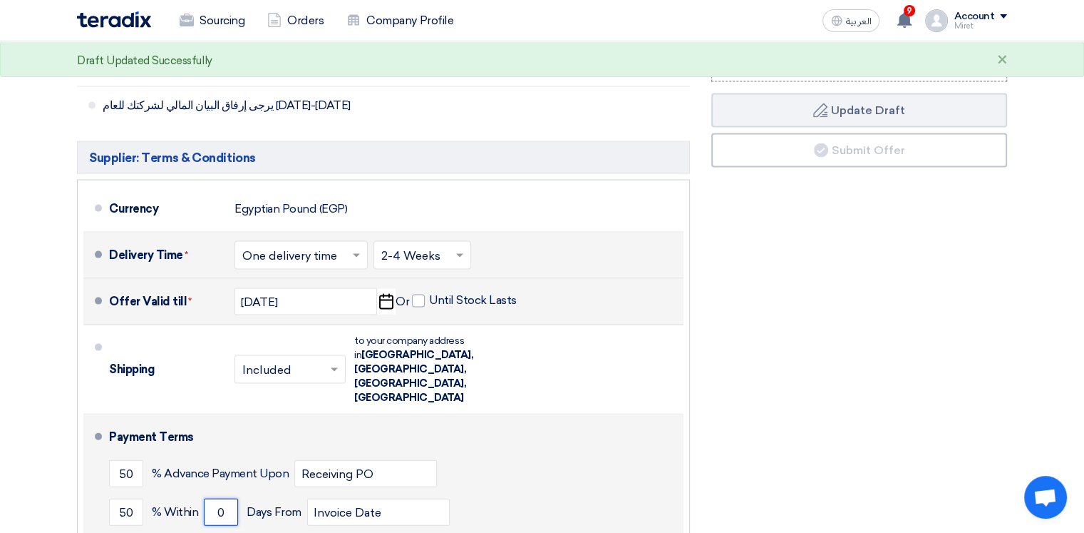
drag, startPoint x: 222, startPoint y: 434, endPoint x: 211, endPoint y: 434, distance: 11.4
click at [211, 498] on input "0" at bounding box center [221, 511] width 34 height 27
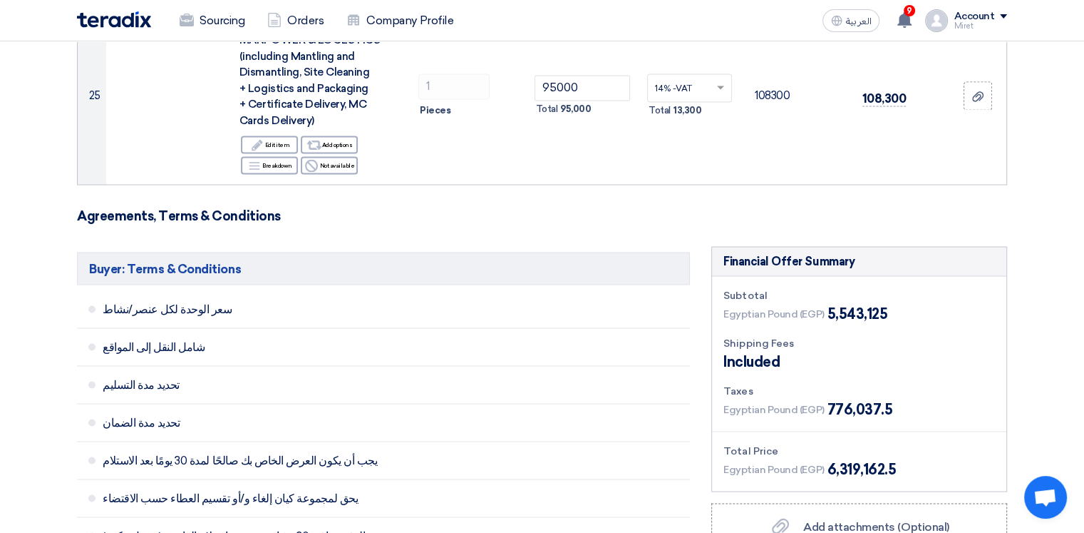
scroll to position [2495, 0]
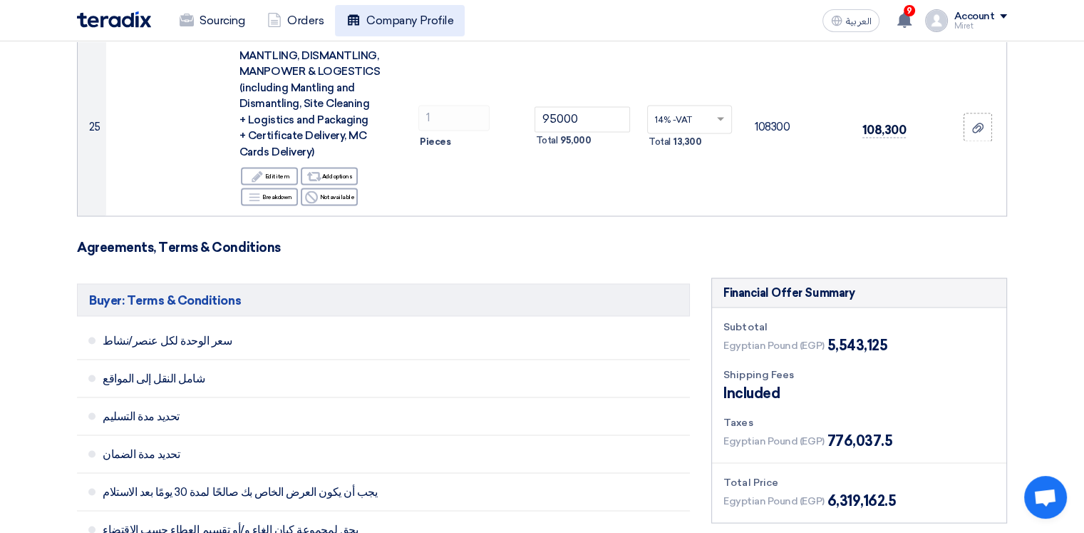
type input "3"
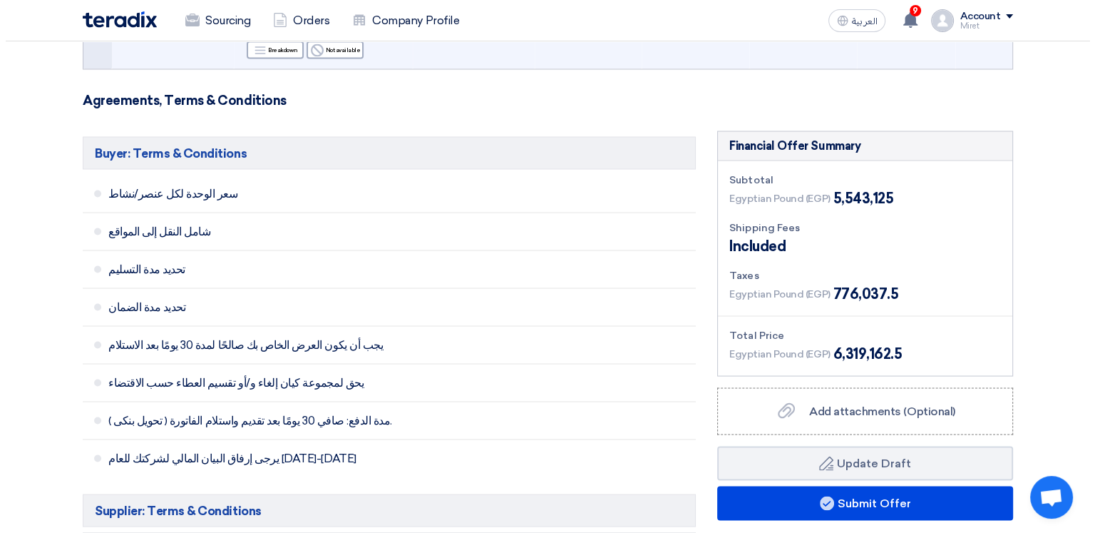
scroll to position [2852, 0]
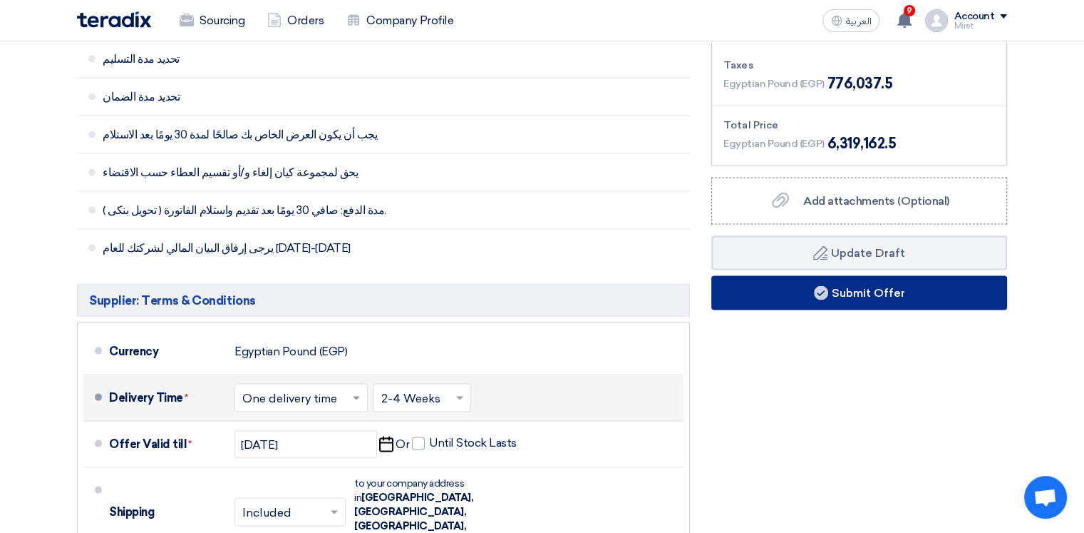
click at [841, 276] on button "Submit Offer" at bounding box center [859, 293] width 296 height 34
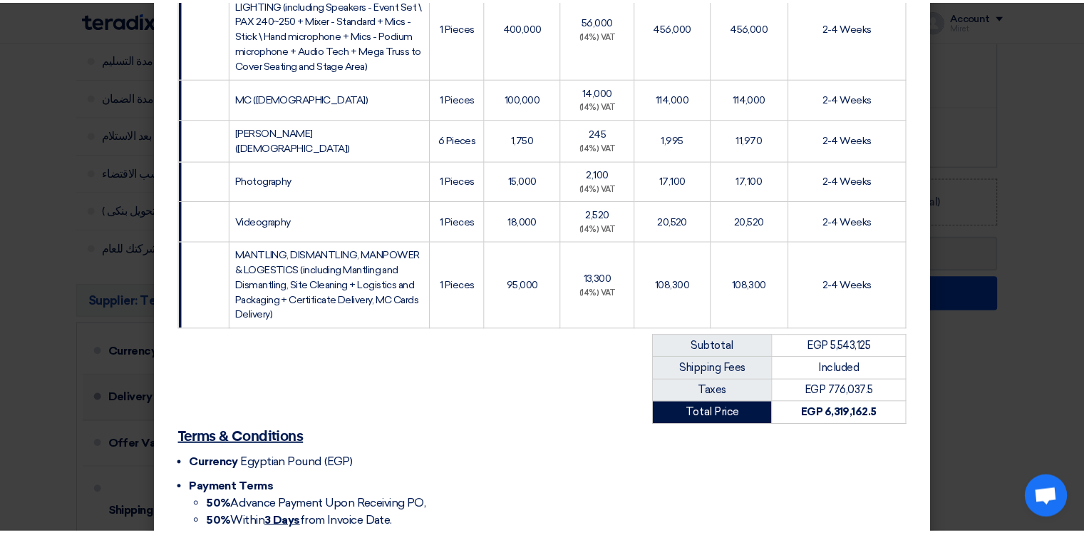
scroll to position [1226, 0]
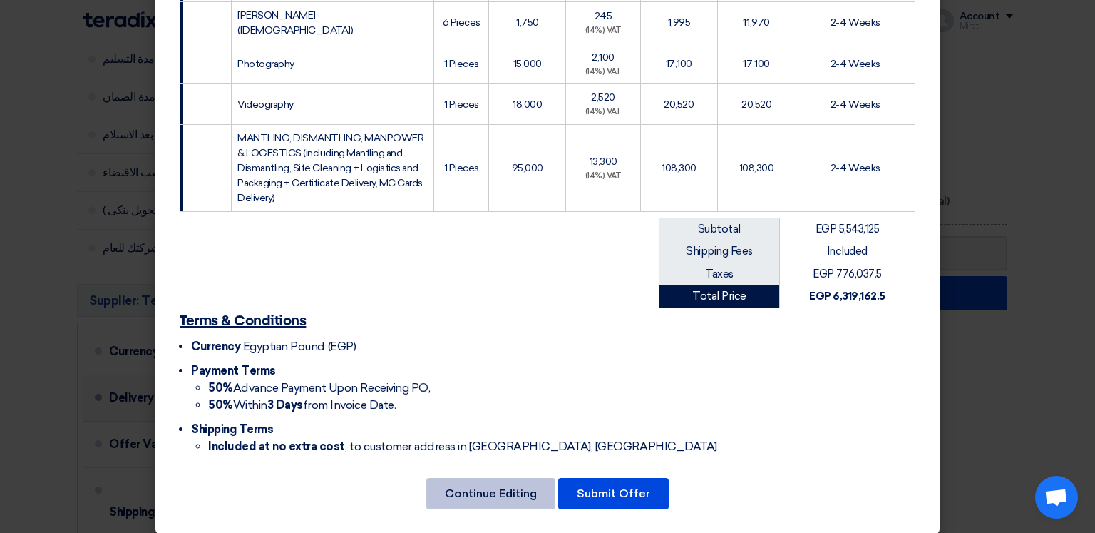
click at [483, 484] on button "Continue Editing" at bounding box center [490, 493] width 129 height 31
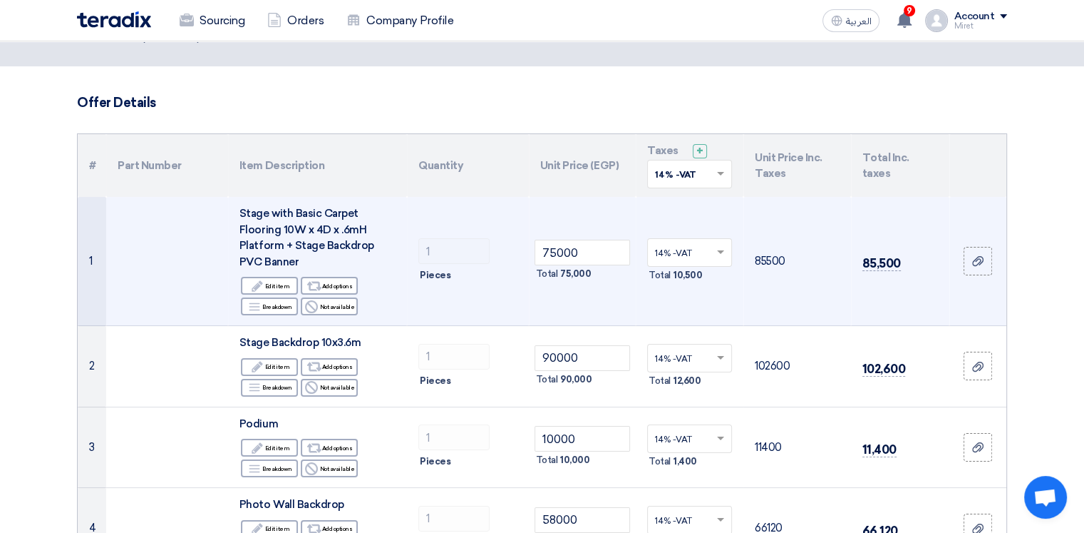
scroll to position [0, 0]
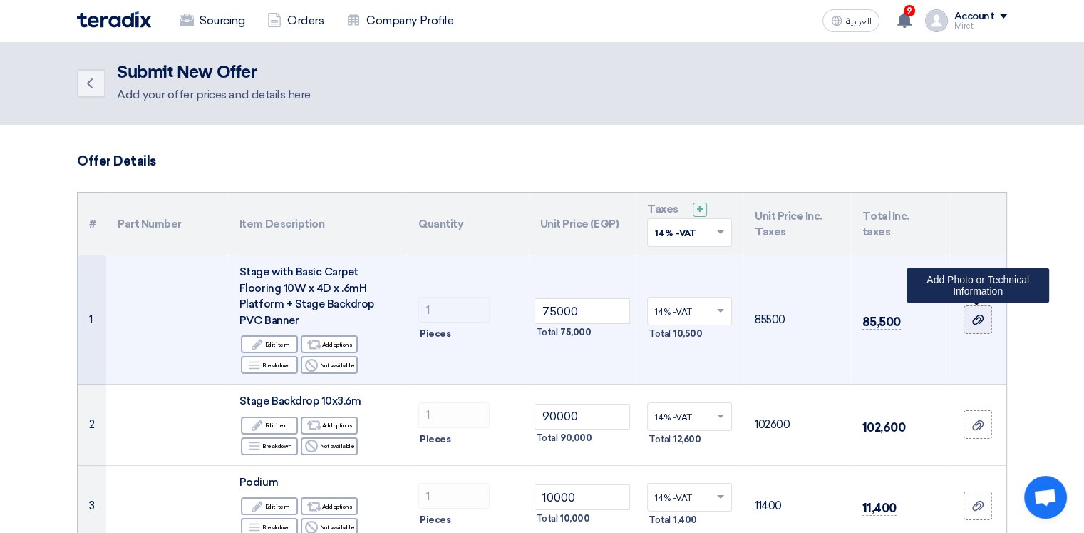
click at [975, 317] on icon at bounding box center [977, 319] width 11 height 11
click at [0, 0] on input "file" at bounding box center [0, 0] width 0 height 0
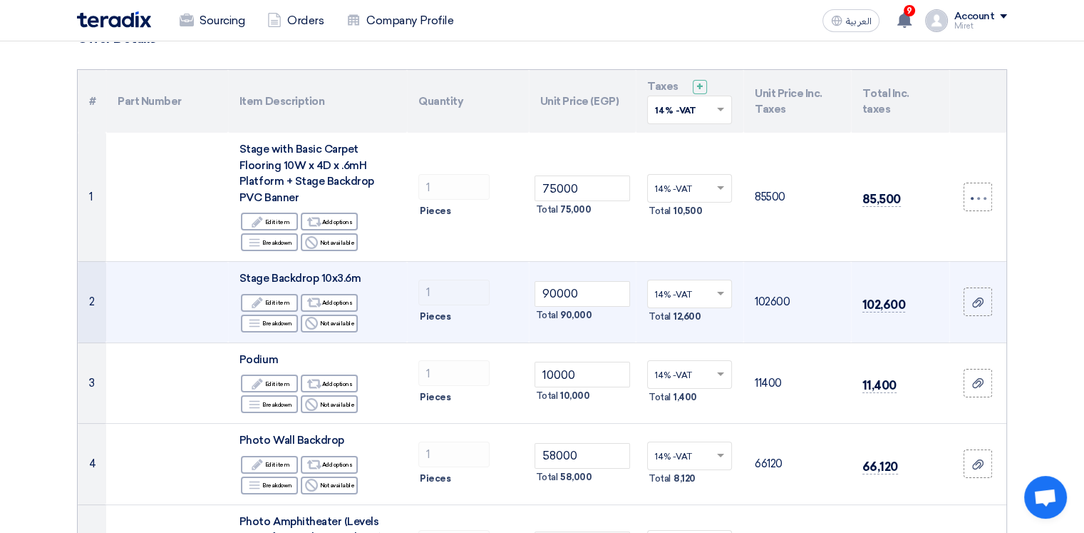
scroll to position [143, 0]
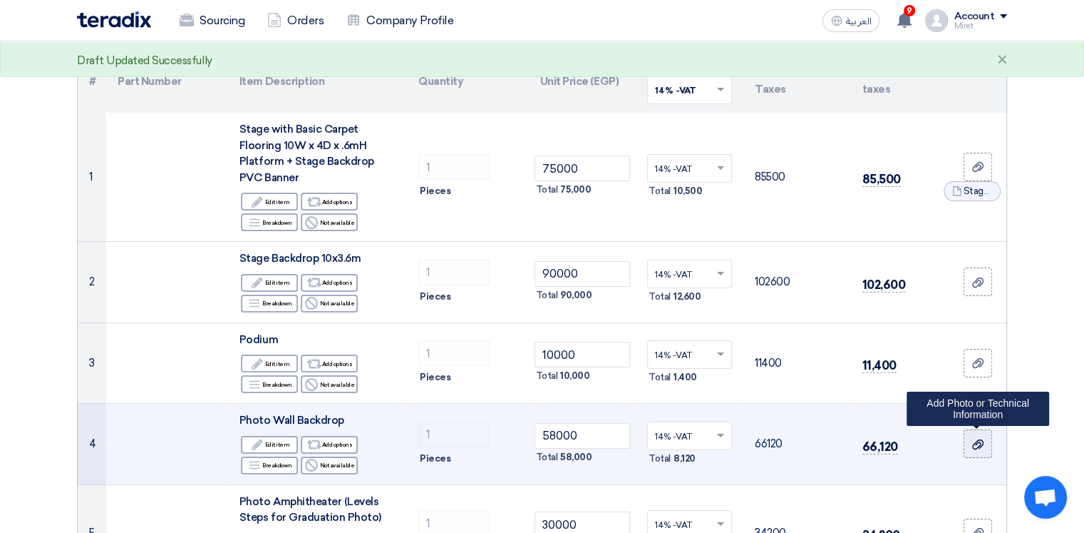
click at [978, 443] on icon at bounding box center [977, 443] width 11 height 11
click at [0, 0] on input "file" at bounding box center [0, 0] width 0 height 0
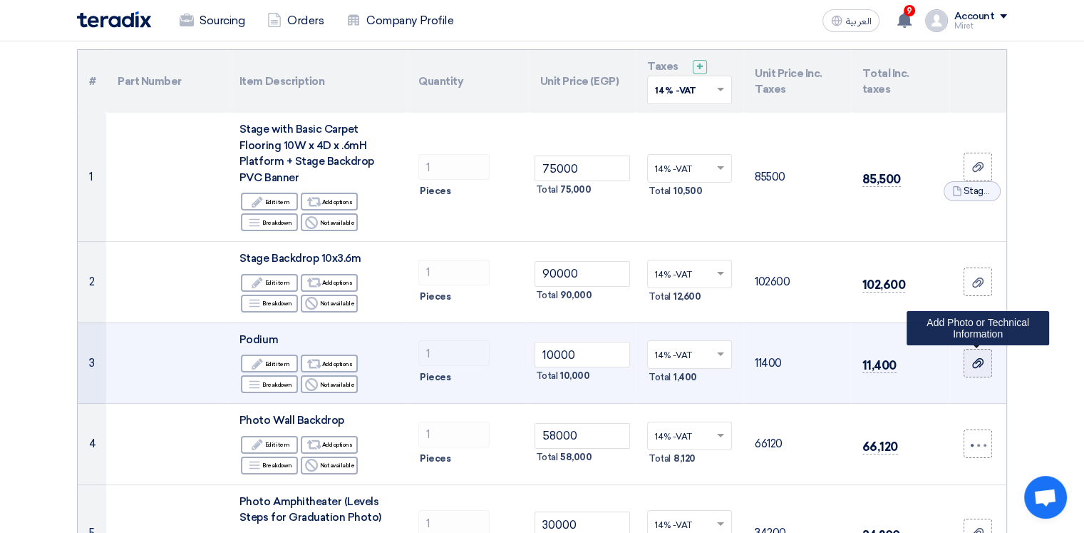
click at [975, 355] on div at bounding box center [978, 363] width 14 height 16
click at [0, 0] on input "file" at bounding box center [0, 0] width 0 height 0
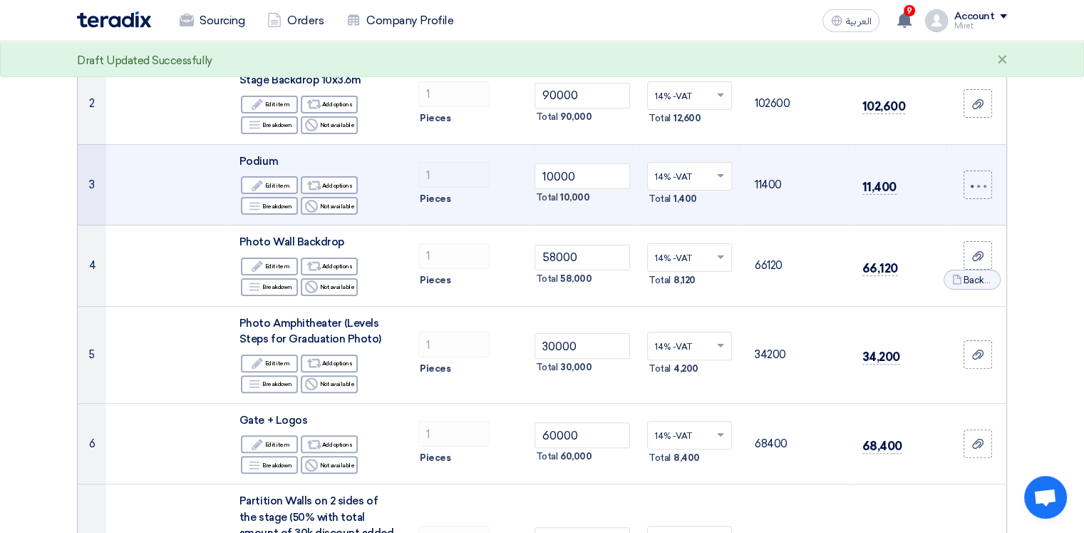
scroll to position [356, 0]
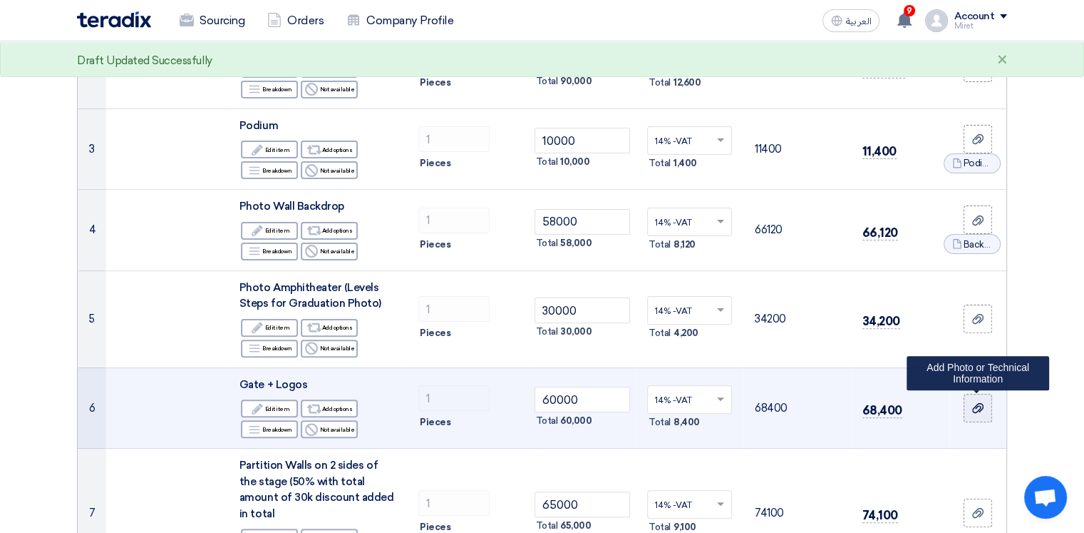
click at [979, 405] on use at bounding box center [977, 408] width 11 height 10
click at [0, 0] on input "file" at bounding box center [0, 0] width 0 height 0
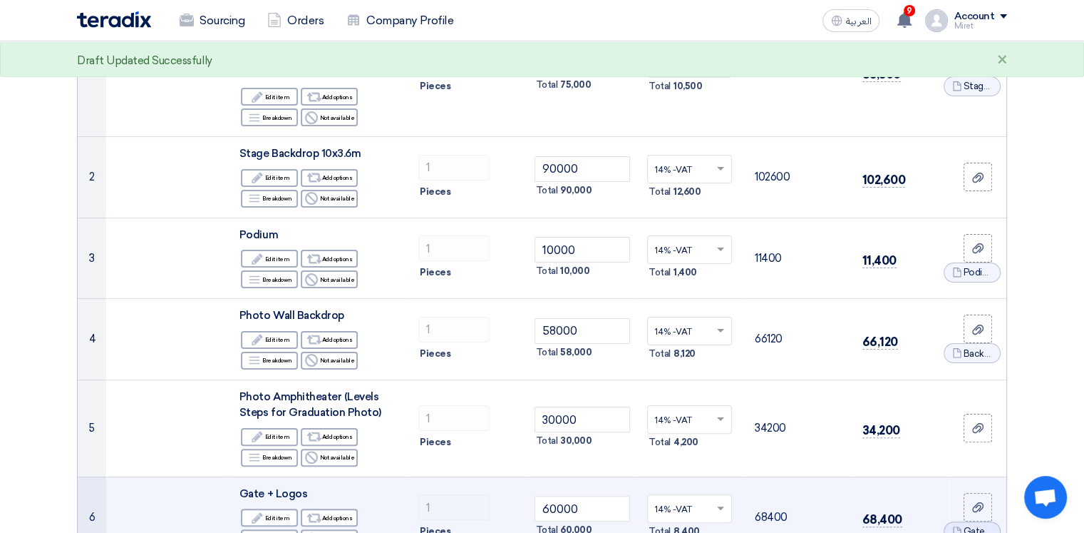
scroll to position [214, 0]
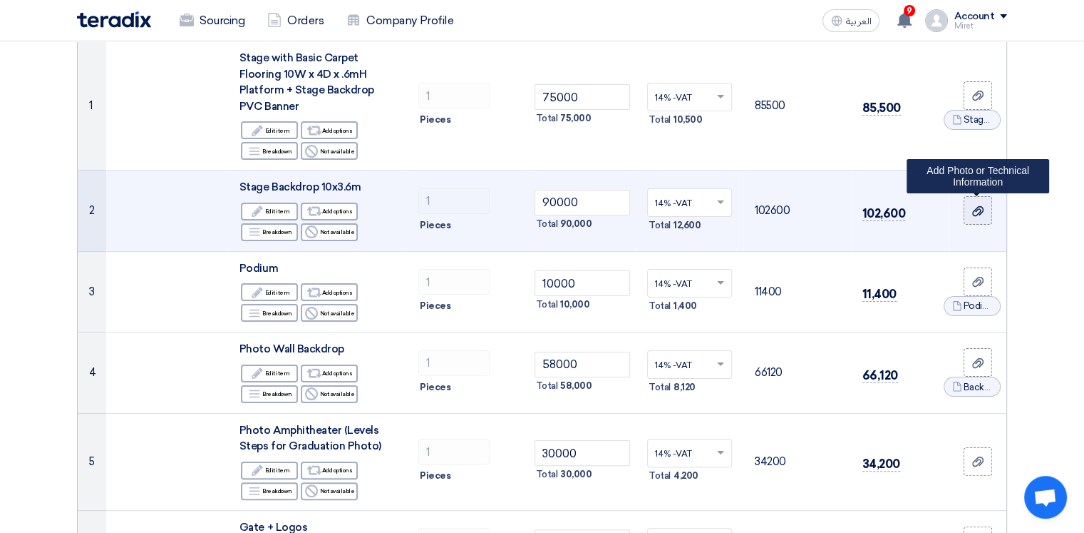
click at [972, 212] on use at bounding box center [977, 210] width 11 height 10
click at [0, 0] on input "file" at bounding box center [0, 0] width 0 height 0
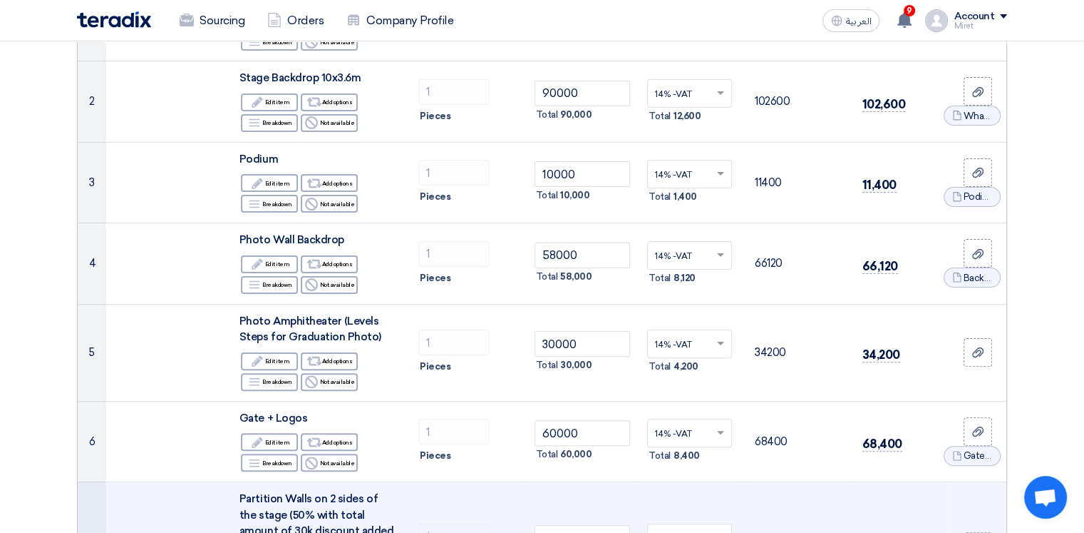
scroll to position [356, 0]
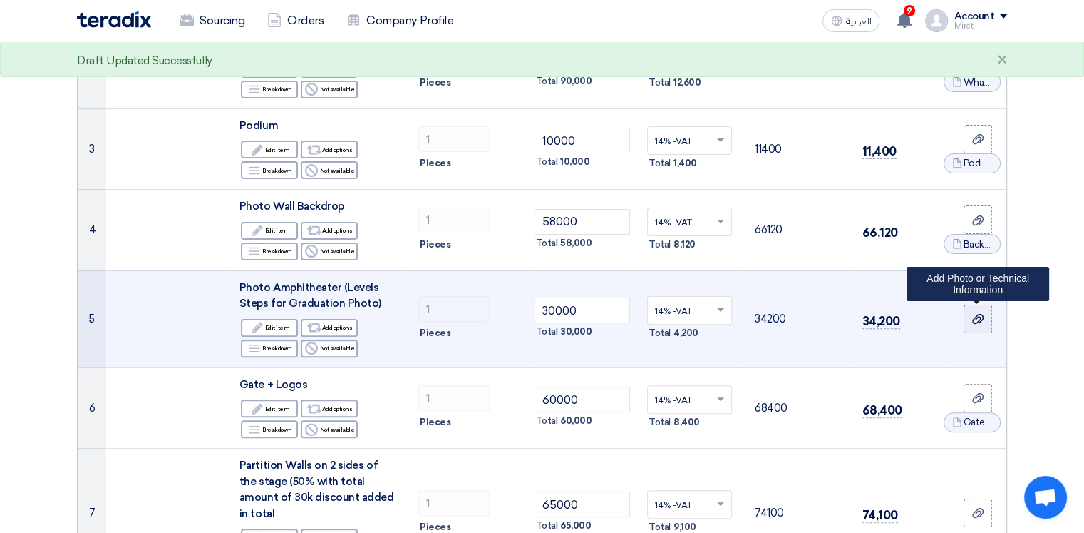
click at [978, 322] on icon at bounding box center [977, 318] width 11 height 11
click at [0, 0] on input "file" at bounding box center [0, 0] width 0 height 0
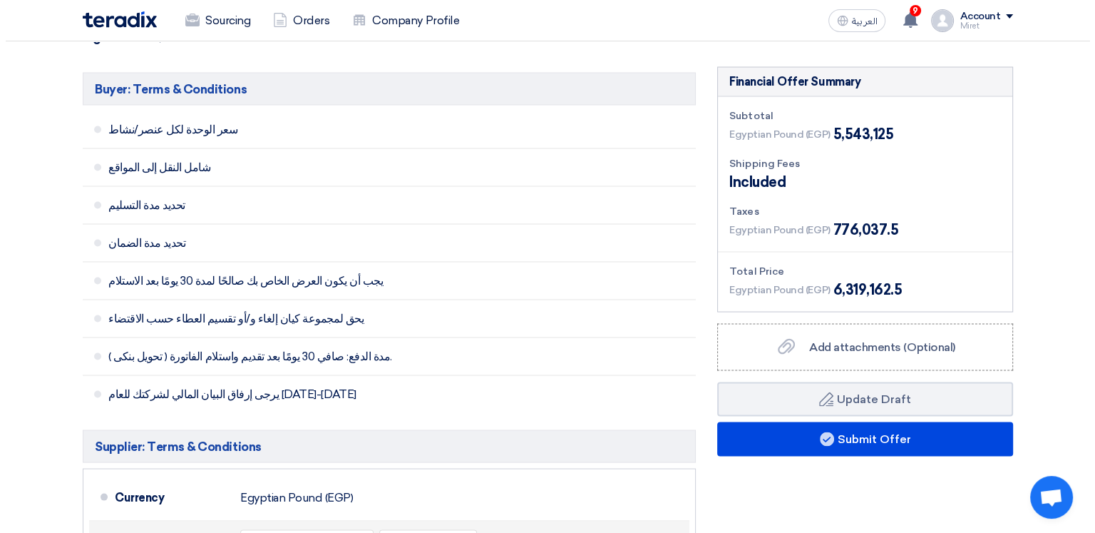
scroll to position [2709, 0]
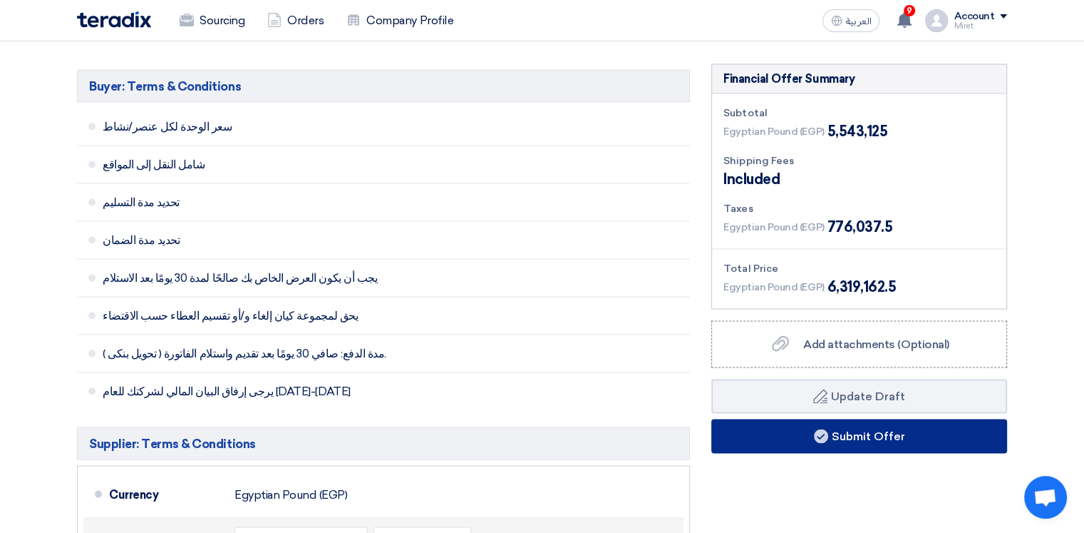
click at [879, 418] on button "Submit Offer" at bounding box center [859, 435] width 296 height 34
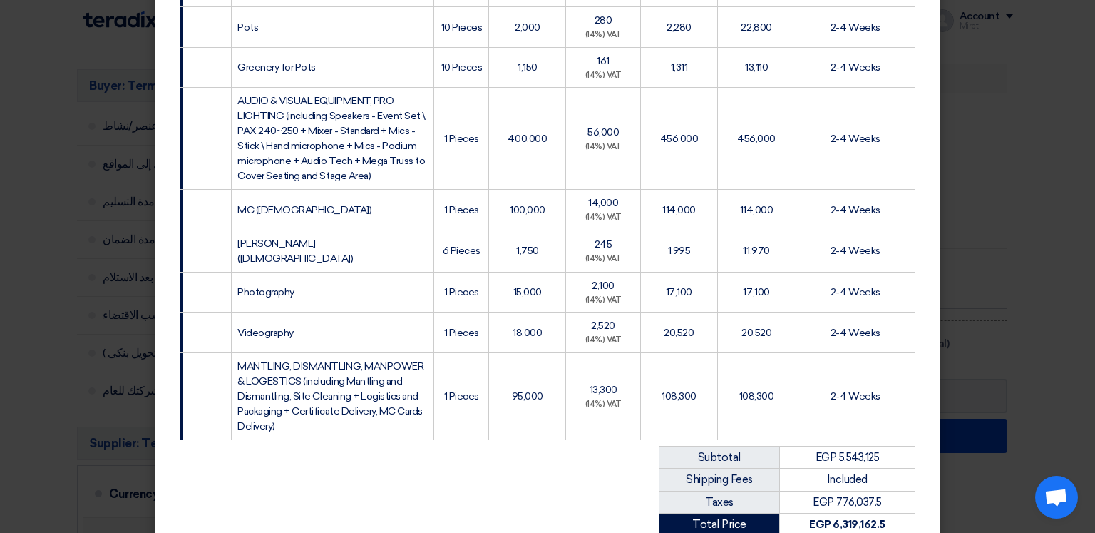
scroll to position [1226, 0]
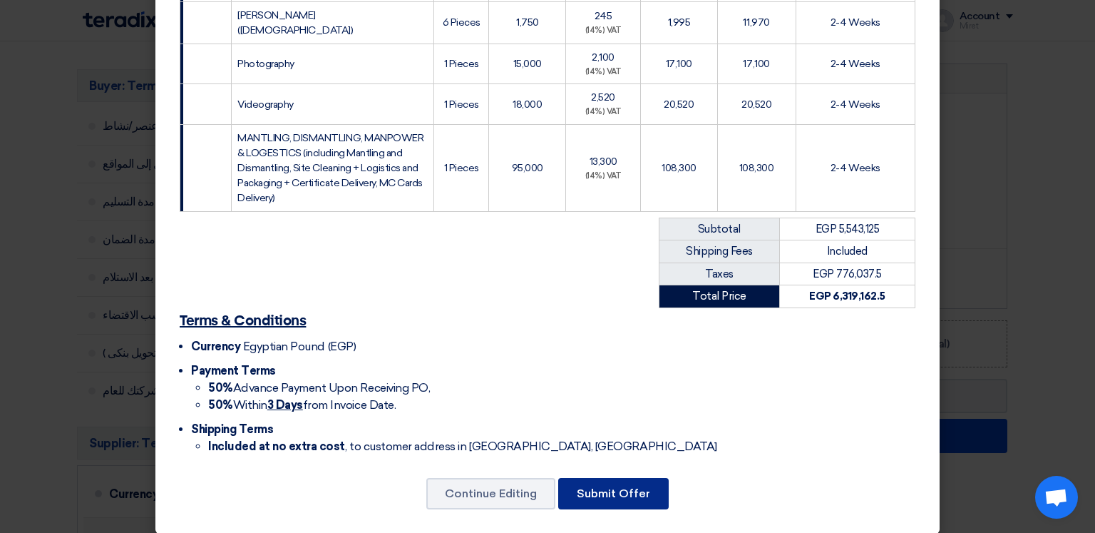
click at [614, 480] on button "Submit Offer" at bounding box center [613, 493] width 110 height 31
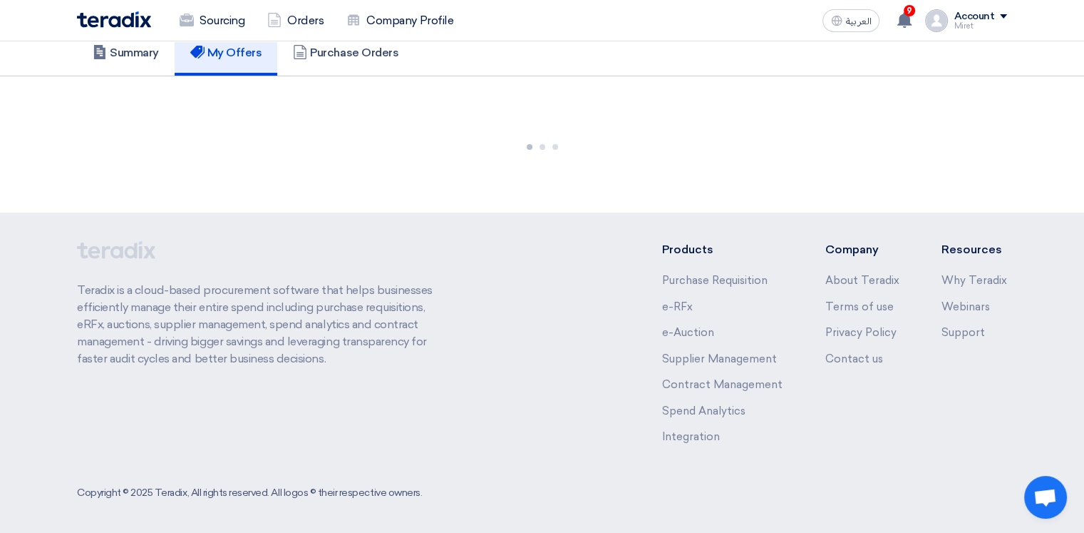
scroll to position [2475, 0]
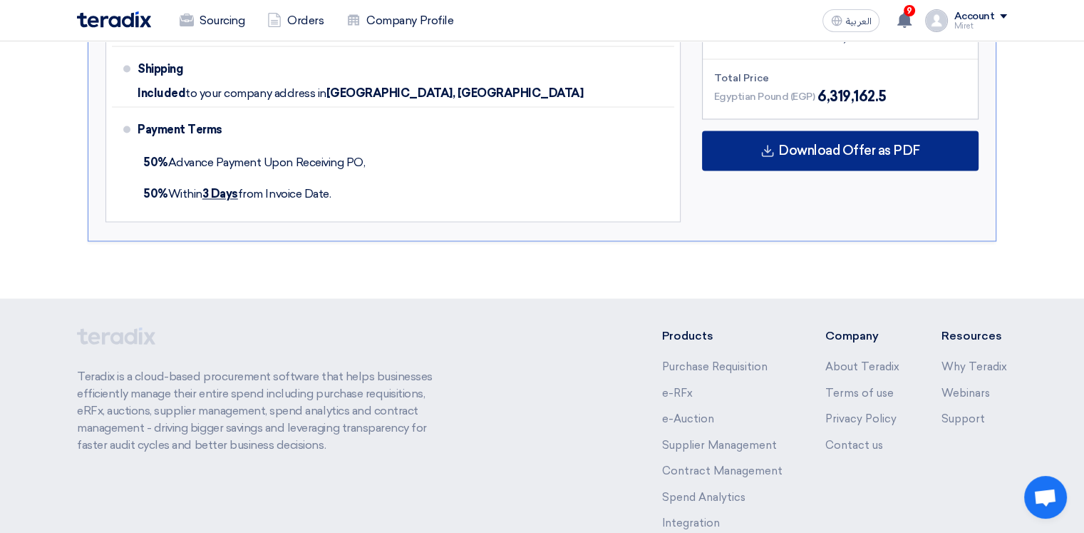
click at [896, 144] on span "Download Offer as PDF" at bounding box center [849, 150] width 142 height 13
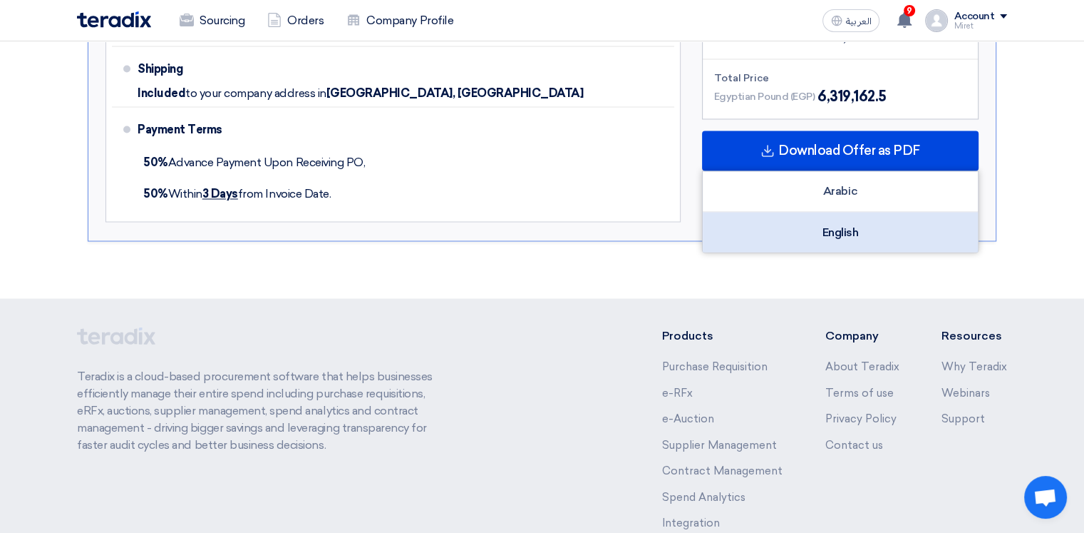
click at [874, 212] on div "English" at bounding box center [840, 232] width 275 height 40
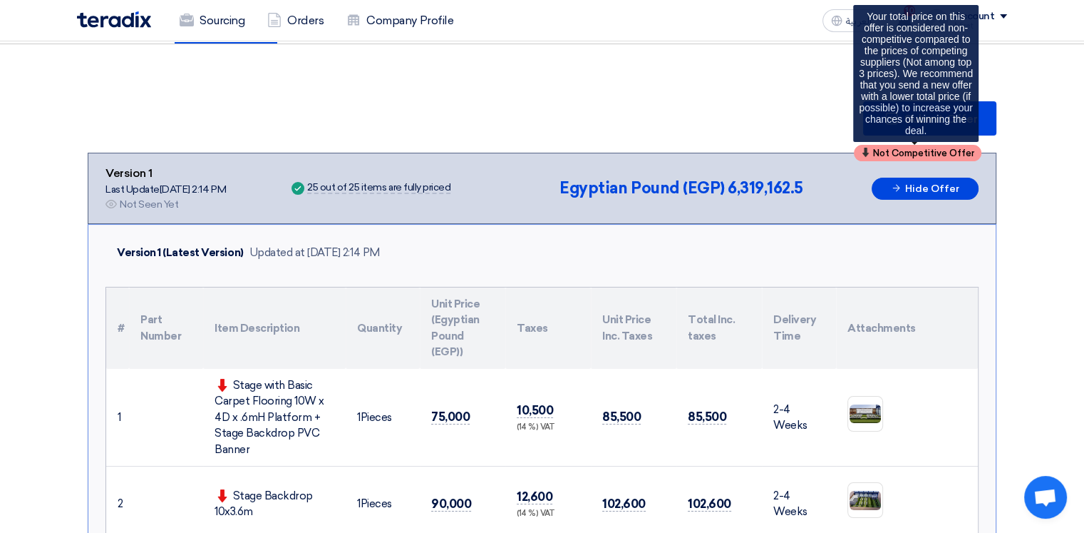
scroll to position [71, 0]
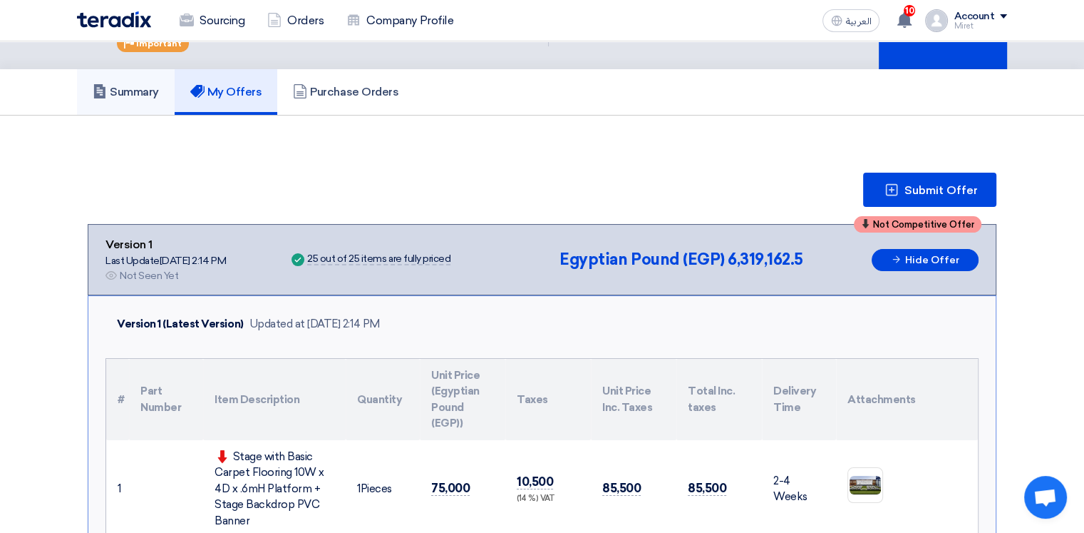
click at [140, 88] on h5 "Summary" at bounding box center [126, 92] width 66 height 14
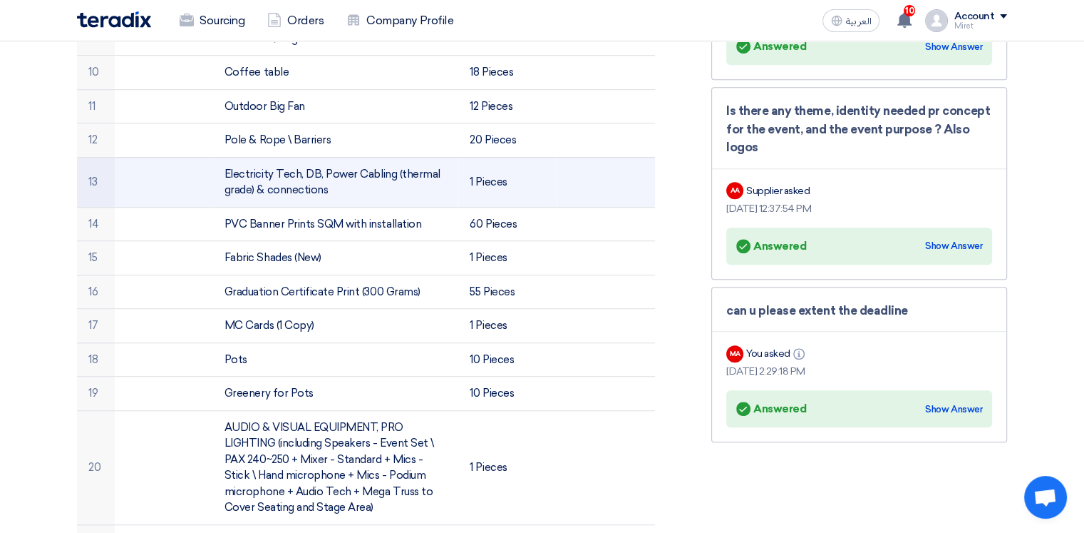
scroll to position [1141, 0]
